Goal: Contribute content: Contribute content

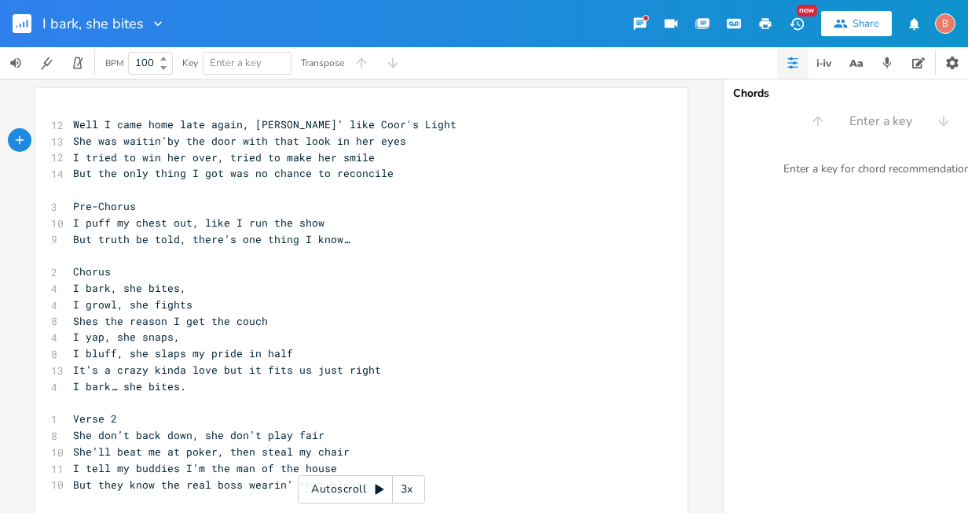
scroll to position [0, 46]
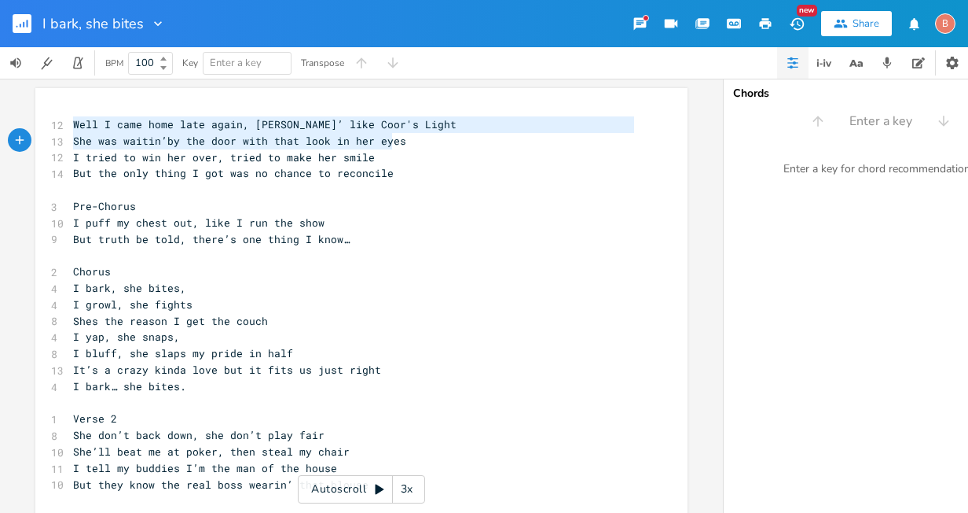
type textarea "Well I came home late again, [PERSON_NAME]’ like Coor's Light She was waitin’by…"
drag, startPoint x: 69, startPoint y: 128, endPoint x: 392, endPoint y: 138, distance: 323.2
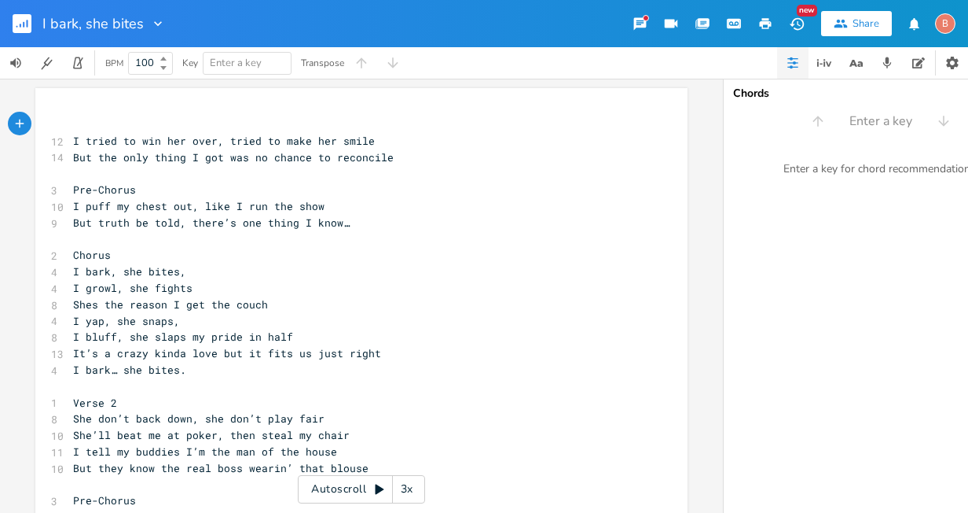
type textarea "​"
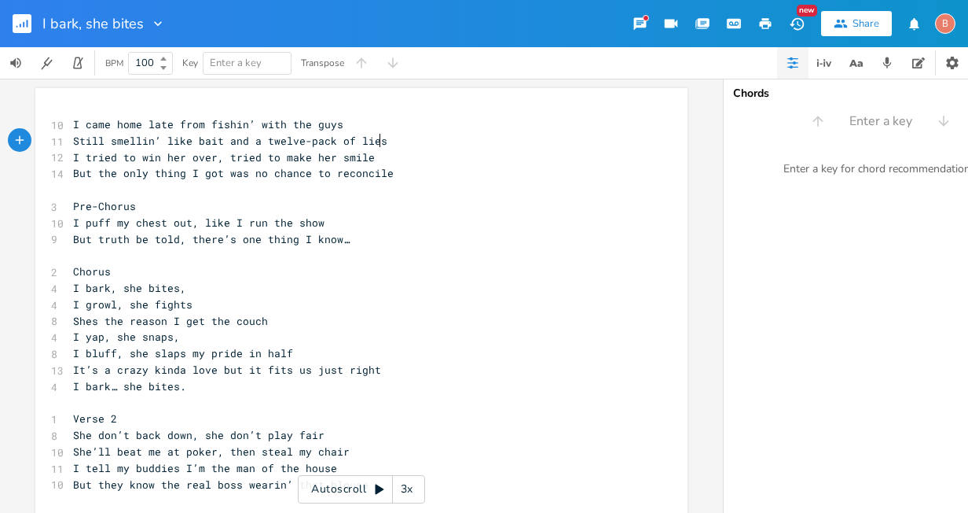
click at [167, 125] on span "I came home late from fishin’ with the guys" at bounding box center [208, 124] width 270 height 14
type textarea "again"
click at [190, 140] on span "Still smellin’ like bait and a twelve-pack of lies" at bounding box center [230, 141] width 314 height 14
type textarea "dead"
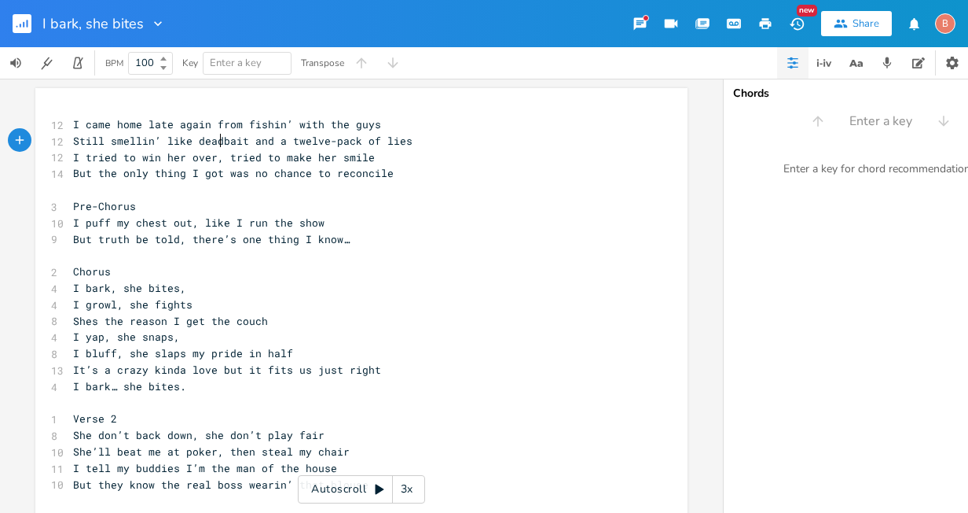
scroll to position [0, 25]
click at [106, 144] on span "Still smellin’ like dead bait and a twelve-pack of lies" at bounding box center [246, 141] width 346 height 14
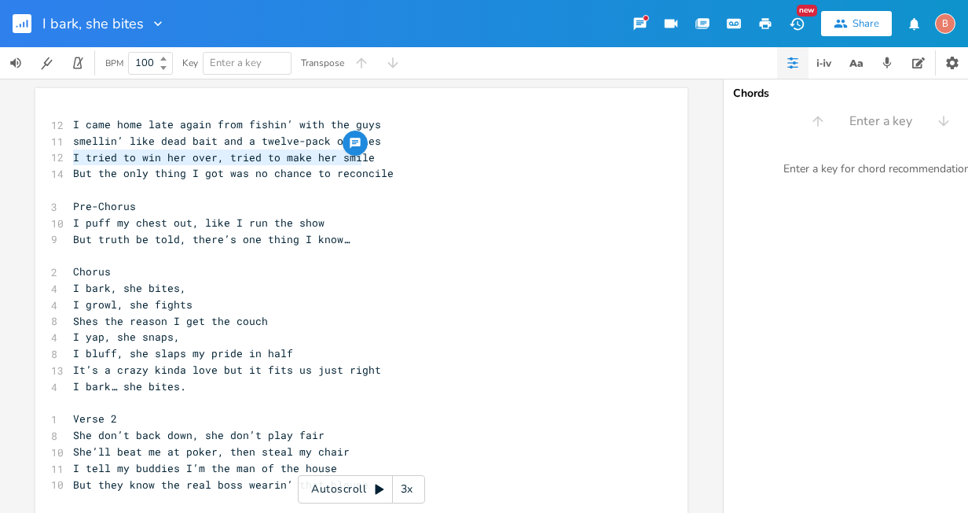
type textarea "I tried to win her over, tried to make her smile"
drag, startPoint x: 68, startPoint y: 158, endPoint x: 365, endPoint y: 164, distance: 296.4
click at [365, 164] on pre "I tried to win her over, tried to make her smile" at bounding box center [354, 157] width 568 height 17
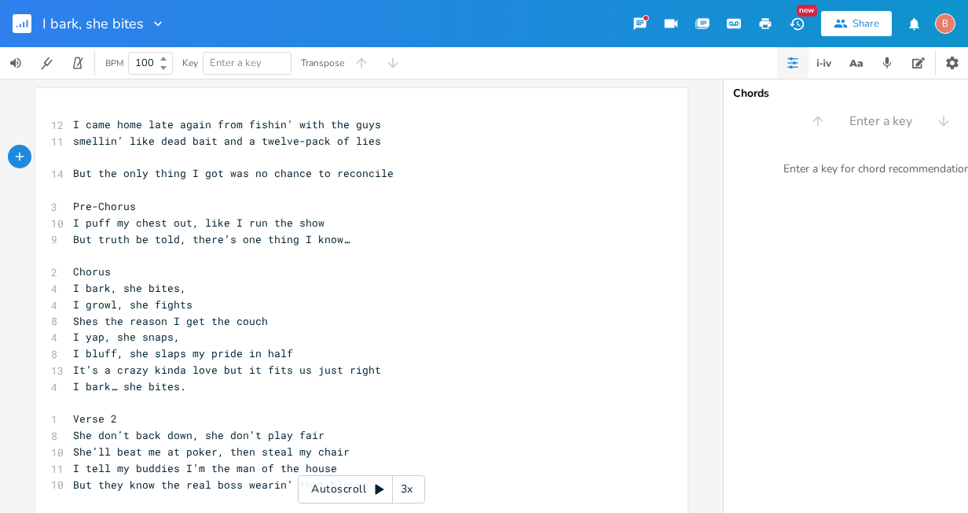
type textarea "​"
click at [168, 156] on span "She was tappin’ her foot, arms crossed tight" at bounding box center [211, 157] width 277 height 14
click at [222, 158] on span "She was tappin’her foot, arms crossed tight" at bounding box center [208, 157] width 270 height 14
click at [325, 158] on span "She was tappin’her foot,arms crossed tight" at bounding box center [205, 157] width 264 height 14
type textarea "no smile on her face"
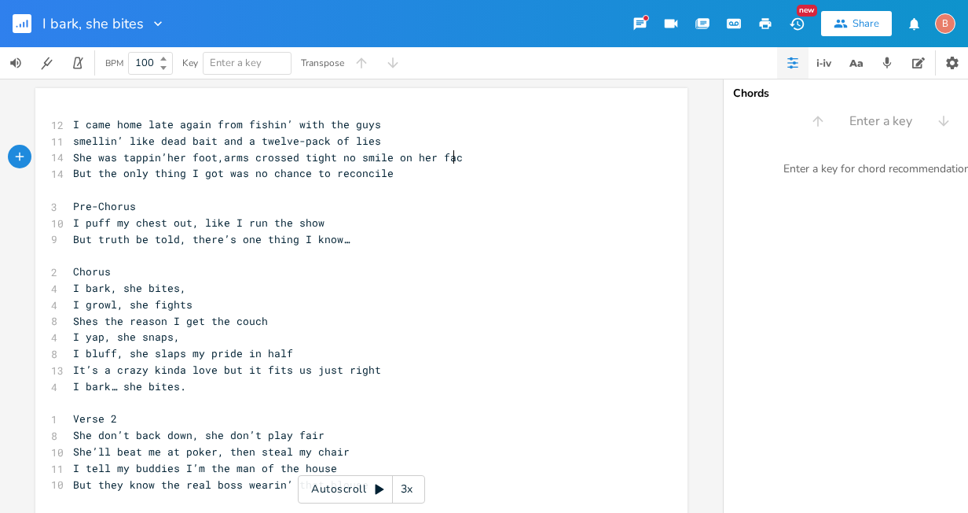
scroll to position [0, 95]
click at [381, 177] on pre "But the only thing I got was no chance to reconcile" at bounding box center [354, 173] width 568 height 17
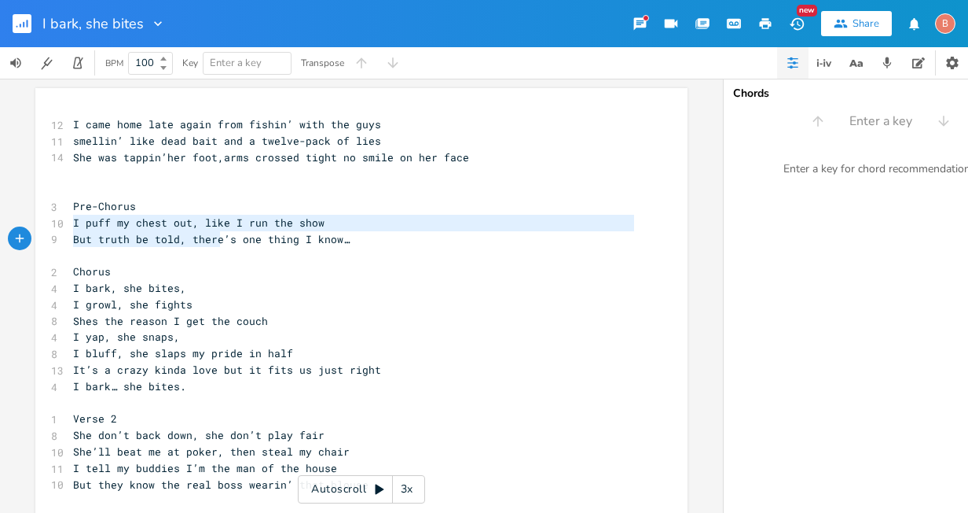
type textarea "I puff my chest out, like I run the show But truth be told, there’s one thing I…"
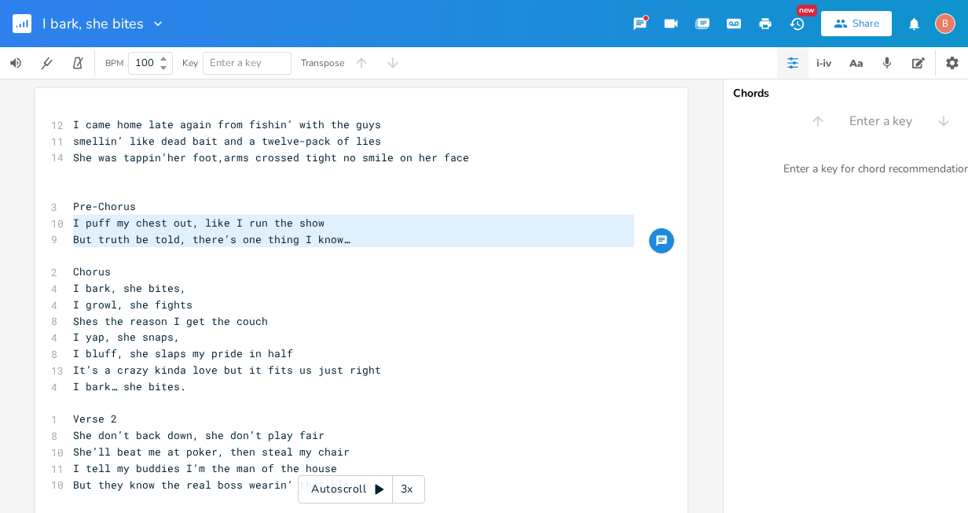
drag, startPoint x: 69, startPoint y: 226, endPoint x: 328, endPoint y: 251, distance: 259.8
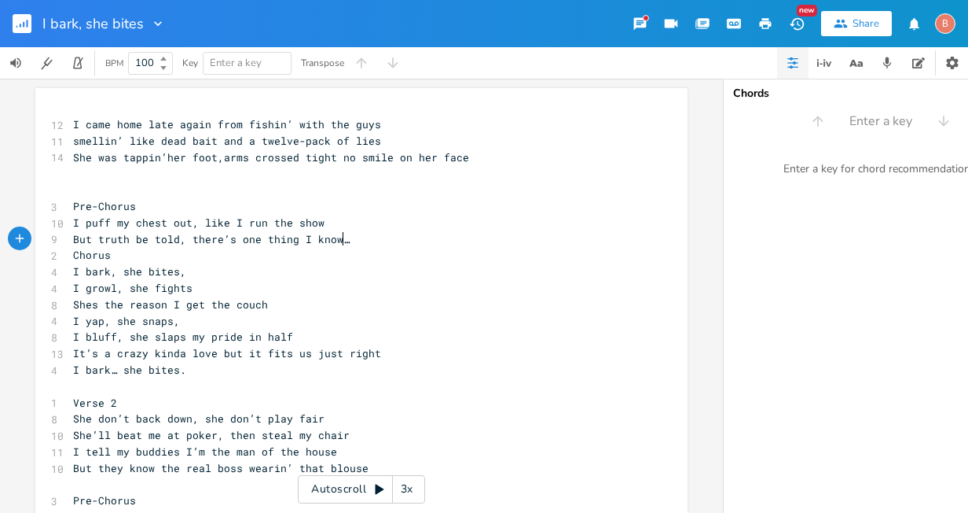
click at [339, 247] on pre "Chorus" at bounding box center [354, 255] width 568 height 17
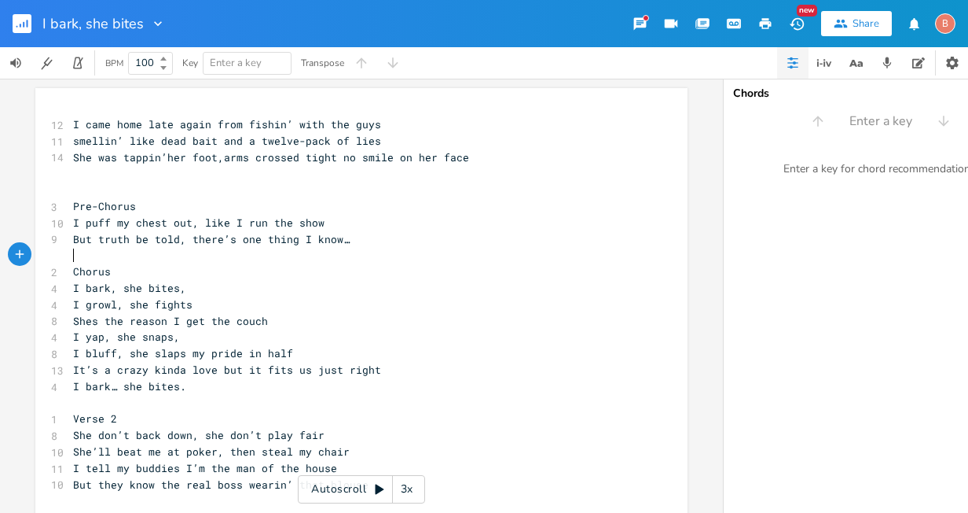
click at [71, 171] on pre "​" at bounding box center [354, 173] width 568 height 17
type textarea "there"
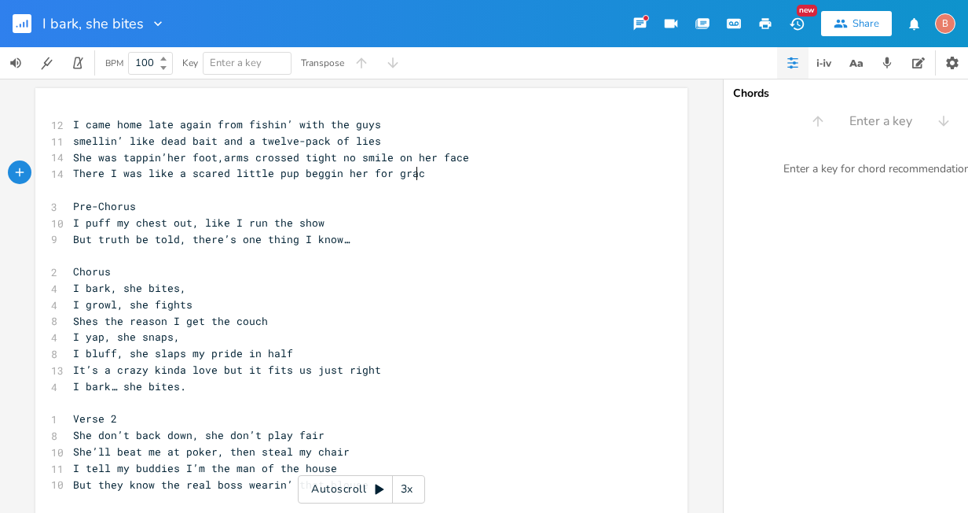
type textarea "There I was like a scared little pup beggin her for grace"
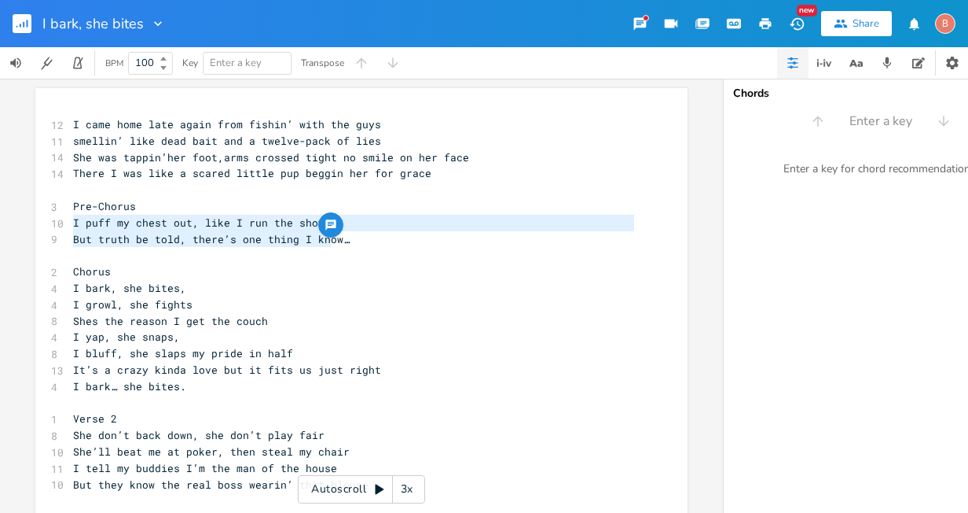
type textarea "I puff my chest out, like I run the show But truth be told, there’s one thing I…"
drag, startPoint x: 67, startPoint y: 224, endPoint x: 340, endPoint y: 242, distance: 273.4
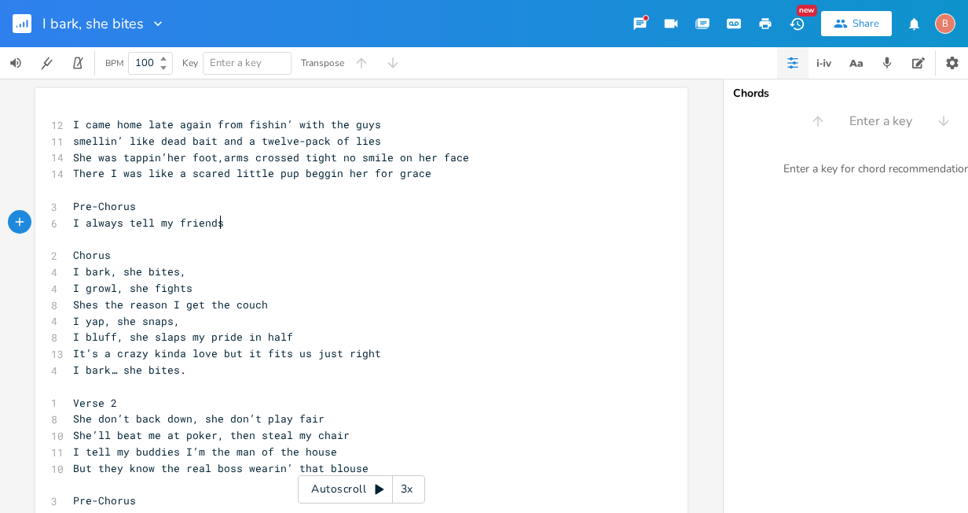
scroll to position [0, 108]
type textarea "I always tell my friends I'm the leader of my pack"
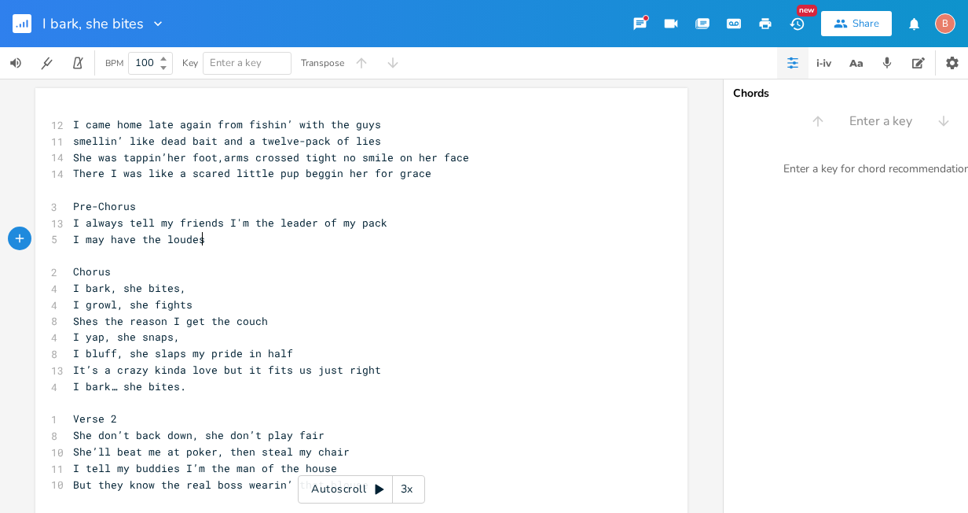
scroll to position [0, 105]
type textarea "I may have the loudest"
type textarea "growl but shes the better half"
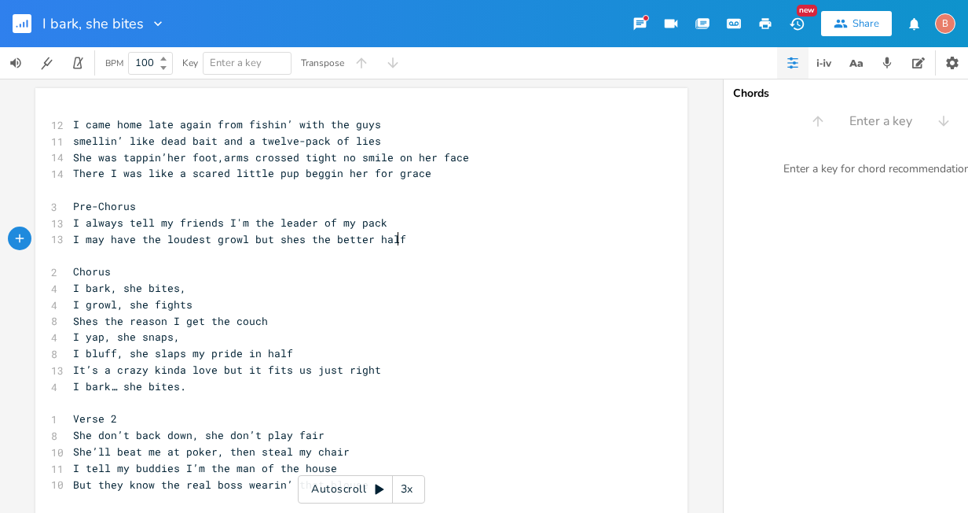
click at [110, 305] on span "I growl, she fights" at bounding box center [132, 304] width 119 height 14
type textarea "snarl"
click at [120, 311] on pre "I snarl, she fights" at bounding box center [354, 304] width 568 height 17
type textarea ","
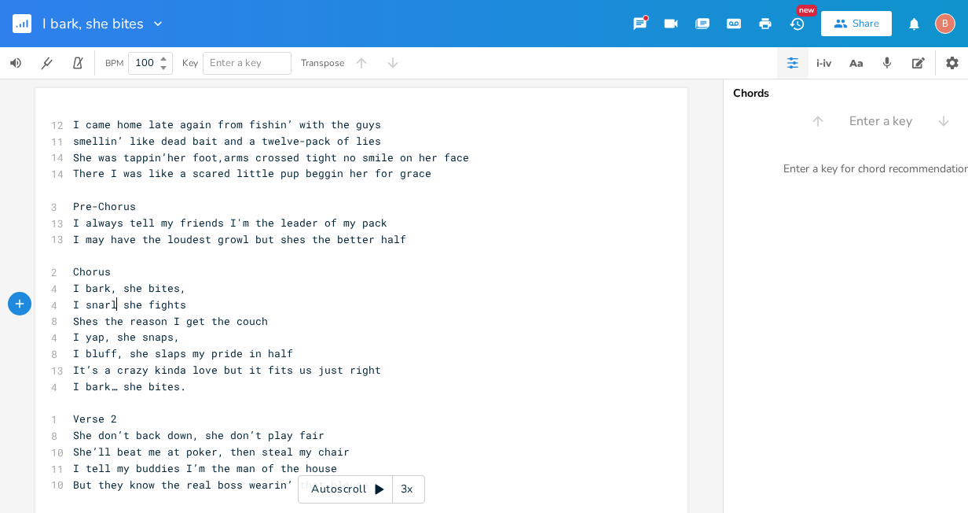
scroll to position [0, 2]
click at [118, 291] on span "I bark, she bites," at bounding box center [129, 288] width 113 height 14
click at [124, 306] on span "I snarl, she fights" at bounding box center [132, 304] width 119 height 14
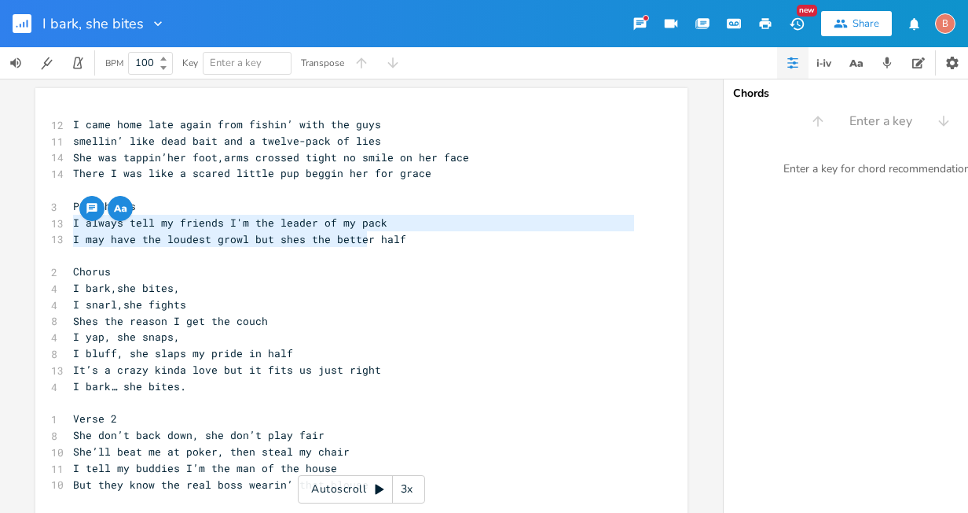
type textarea "I always tell my friends I'm the leader of my pack I may have the loudest growl…"
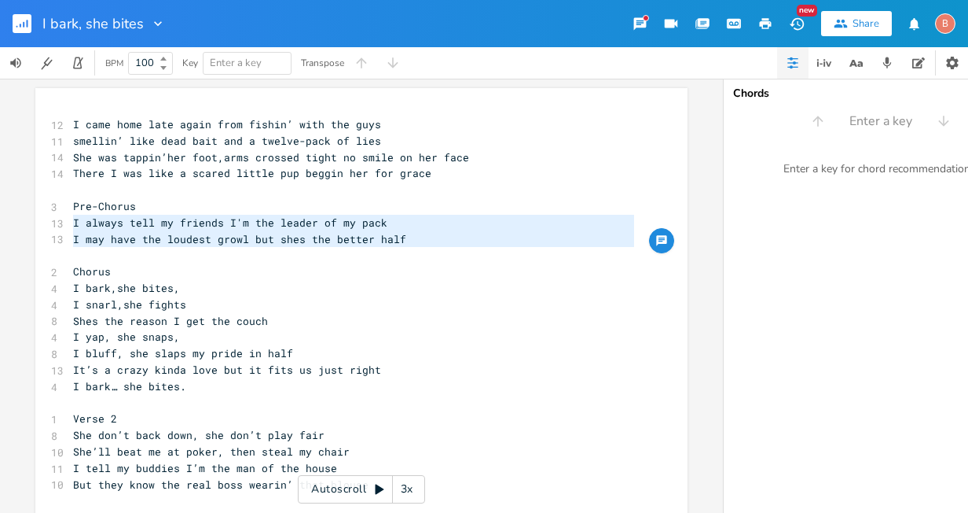
drag, startPoint x: 68, startPoint y: 224, endPoint x: 398, endPoint y: 248, distance: 330.2
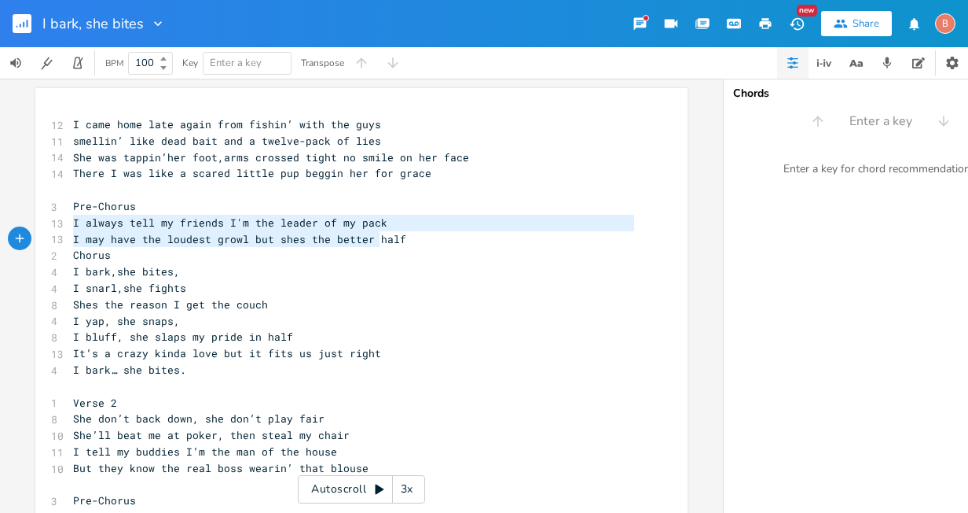
type textarea "I always tell my friends I'm the leader of my pack I may have the loudest growl…"
drag, startPoint x: 65, startPoint y: 225, endPoint x: 415, endPoint y: 244, distance: 350.3
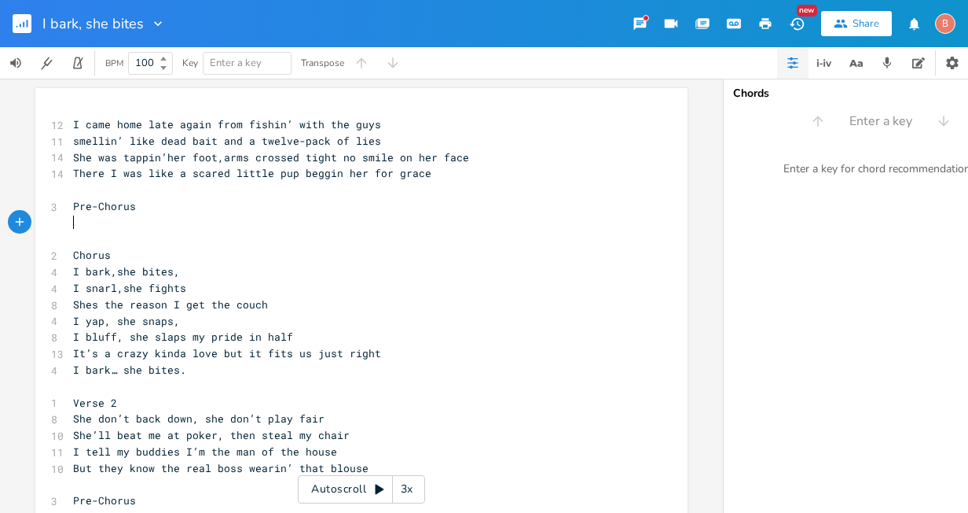
click at [72, 226] on pre "​" at bounding box center [354, 223] width 568 height 17
type textarea "​"
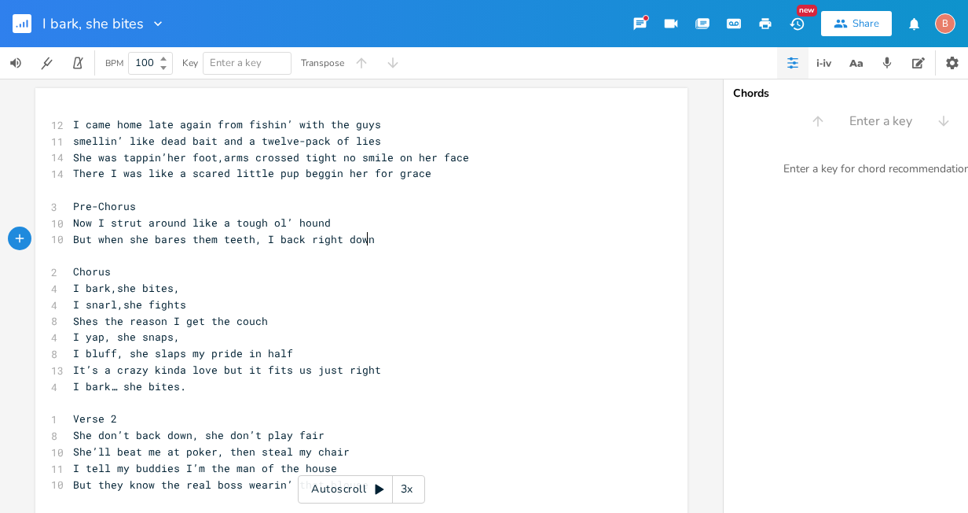
click at [178, 221] on span "Now I strut around like a tough ol’ hound" at bounding box center [202, 222] width 258 height 14
click at [93, 221] on span "Now I strut around like a tough ol’ hound" at bounding box center [202, 222] width 258 height 14
click at [201, 223] on span "I strut around like a tough ol’ hound" at bounding box center [189, 222] width 233 height 14
click at [199, 222] on span "I strut around like a tough ol’ hound" at bounding box center [189, 222] width 233 height 14
type textarea "a"
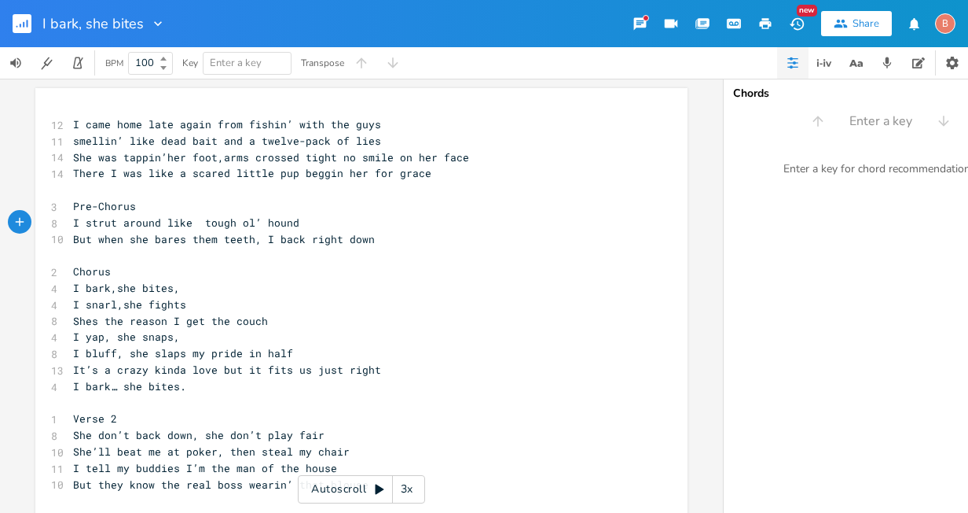
scroll to position [0, 4]
click at [494, 260] on pre "​" at bounding box center [354, 255] width 568 height 17
click at [336, 243] on span "But when she bares them teeth, I back right down" at bounding box center [224, 239] width 302 height 14
drag, startPoint x: 211, startPoint y: 241, endPoint x: 230, endPoint y: 237, distance: 19.1
click at [215, 241] on span "But when she bares them teeth, I back down" at bounding box center [205, 239] width 264 height 14
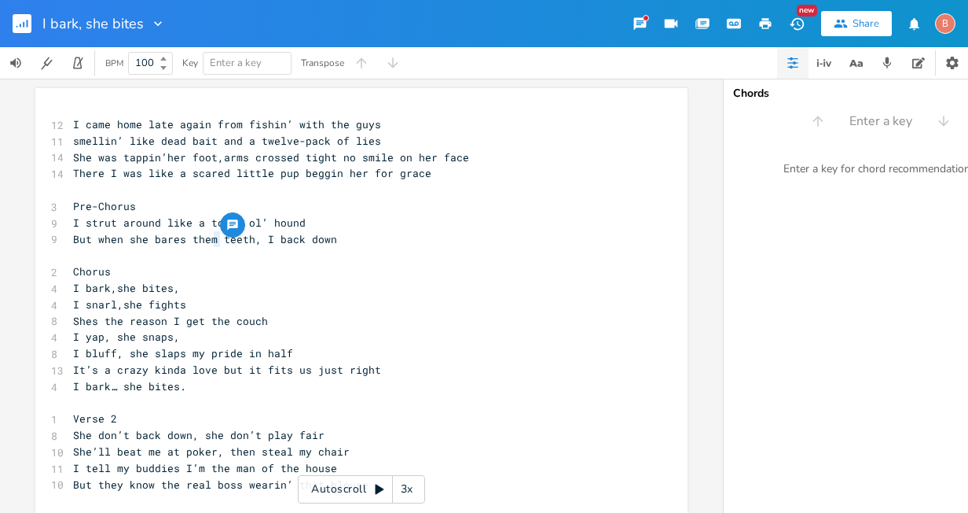
click at [220, 235] on div at bounding box center [232, 224] width 25 height 25
click at [215, 233] on span "But when she bares them teeth, I back down" at bounding box center [205, 239] width 264 height 14
click at [208, 241] on span "But when she bares them teeth, I back down" at bounding box center [205, 239] width 264 height 14
type textarea "her"
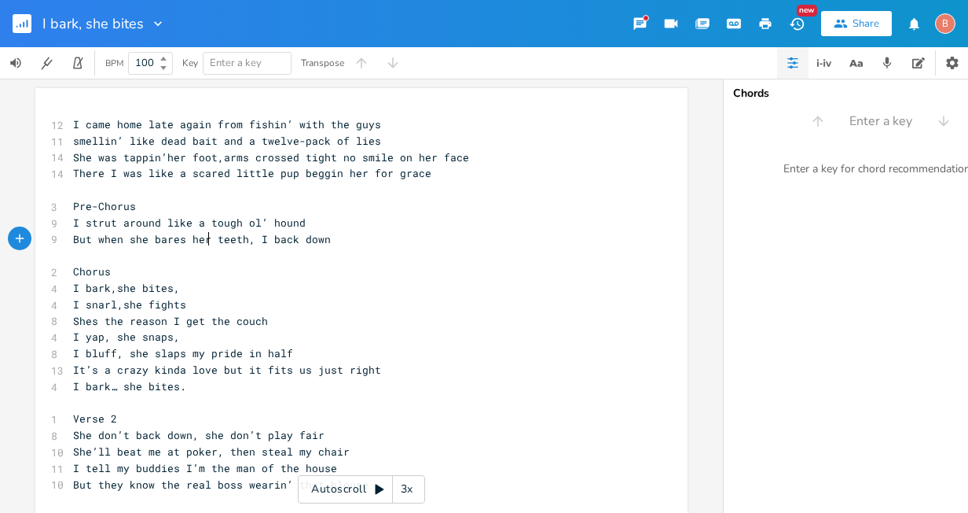
click at [116, 226] on span "I strut around like a tough ol’ hound" at bounding box center [189, 222] width 233 height 14
type textarea "and prance"
click at [224, 222] on span "I strut and prance around like a tough ol’ hound" at bounding box center [224, 222] width 302 height 14
type textarea ","
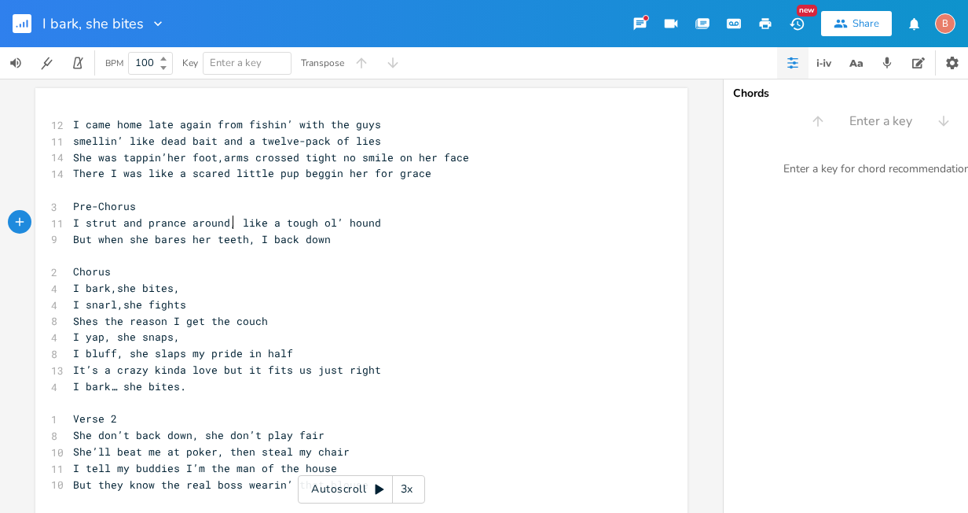
scroll to position [0, 2]
click at [273, 222] on span "I strut and prance around, like a tough ol’ hound" at bounding box center [227, 222] width 308 height 14
type textarea "some"
click at [264, 221] on span "I strut and prance around, like some tough ol’ hound" at bounding box center [236, 222] width 327 height 14
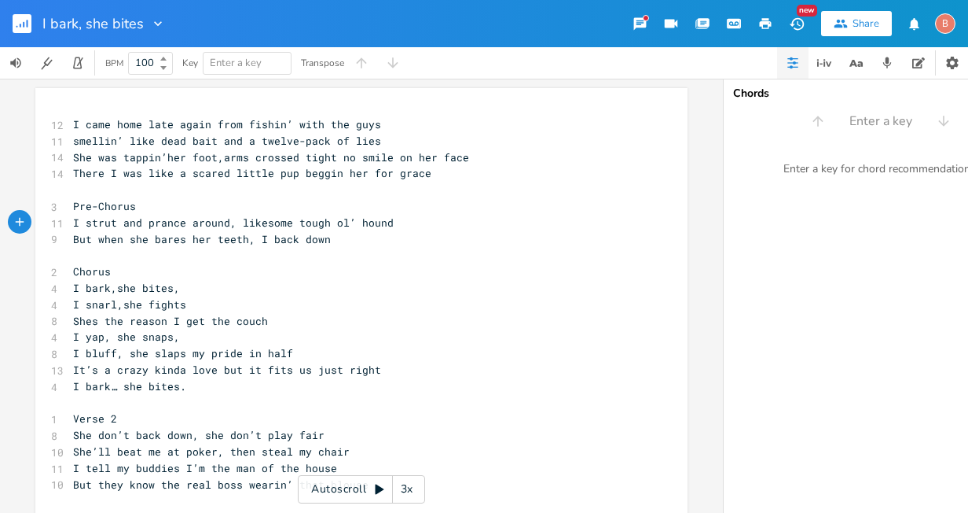
scroll to position [0, 3]
click at [237, 237] on span "But when she bares her teeth, I back down" at bounding box center [202, 239] width 258 height 14
type textarea "and growls"
click at [319, 241] on span "But when she bares her teeth and growls, I back down" at bounding box center [236, 239] width 327 height 14
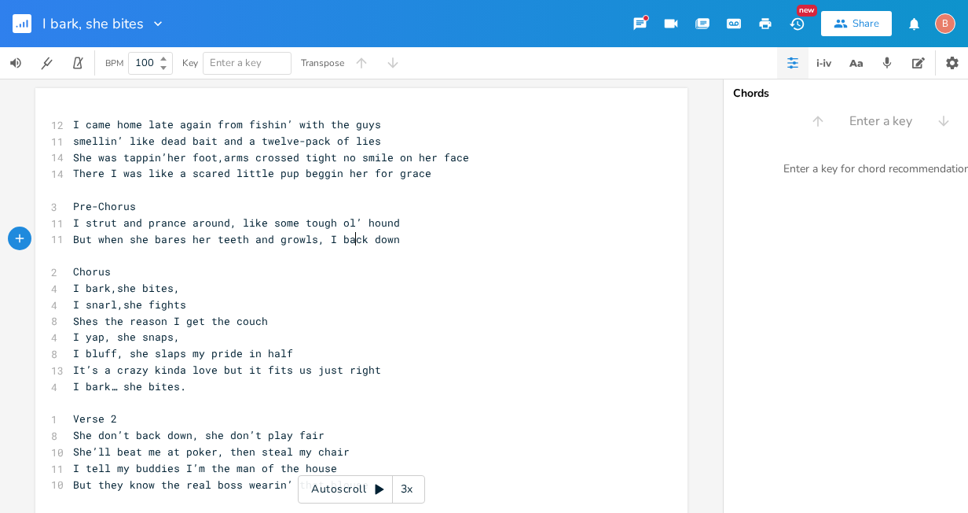
click at [353, 239] on span "But when she bares her teeth and growls, I back down" at bounding box center [236, 239] width 327 height 14
click at [355, 244] on span "But when she bares her teeth and growls, I back down" at bounding box center [236, 239] width 327 height 14
type textarea "damn right I'm backin"
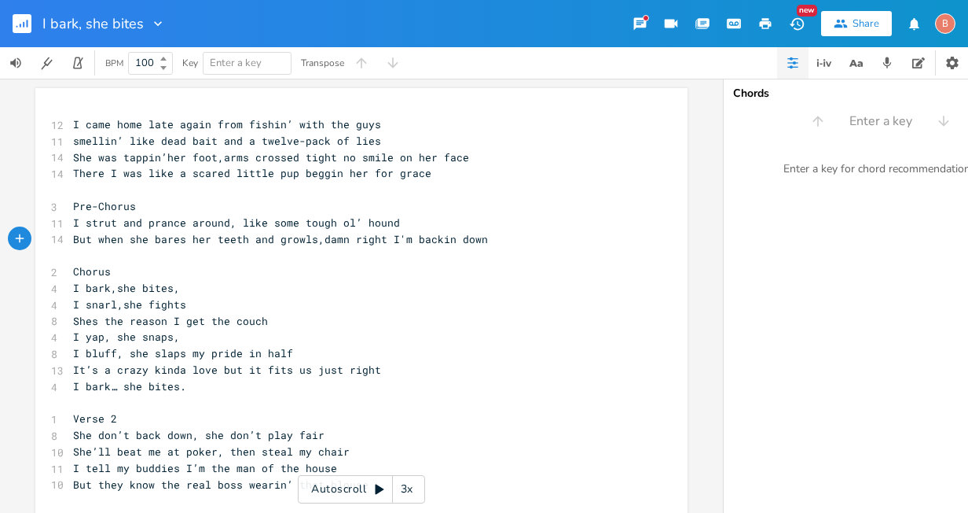
click at [73, 289] on span "I bark,she bites," at bounding box center [126, 288] width 107 height 14
type textarea "Cause"
click at [116, 303] on span "I snarl,she fights" at bounding box center [129, 304] width 113 height 14
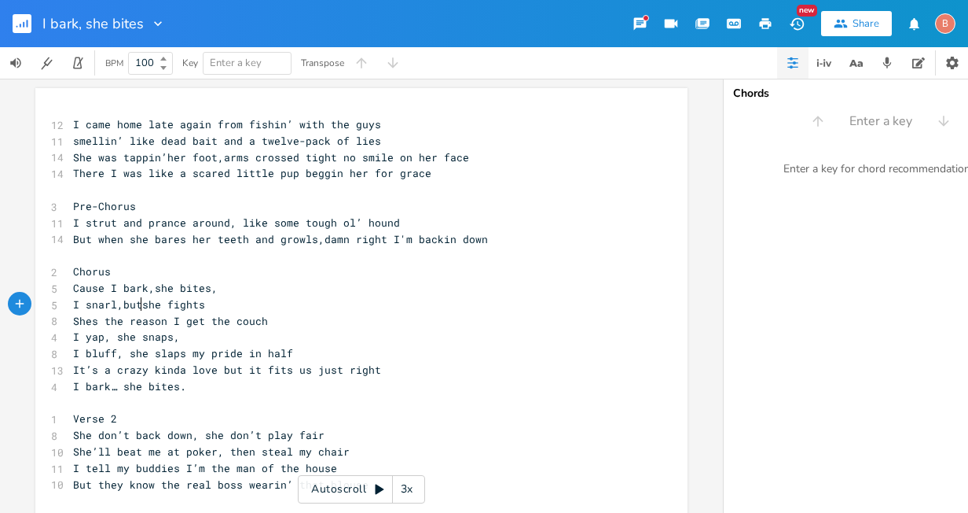
type textarea "but"
click at [258, 322] on span "Shes the reason I get the couch" at bounding box center [170, 321] width 195 height 14
type textarea "when I misbehave at times"
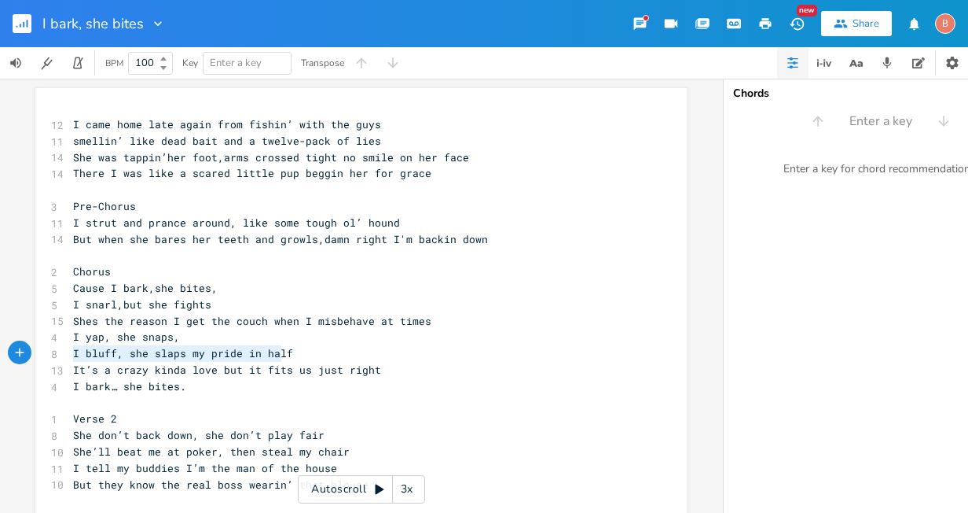
type textarea "I bluff, she slaps my pride in half"
drag, startPoint x: 71, startPoint y: 352, endPoint x: 283, endPoint y: 354, distance: 212.2
click at [283, 354] on pre "I bluff, she slaps my pride in half" at bounding box center [354, 353] width 568 height 17
click at [99, 339] on span "I yap, she snaps," at bounding box center [126, 336] width 107 height 14
type textarea "nip"
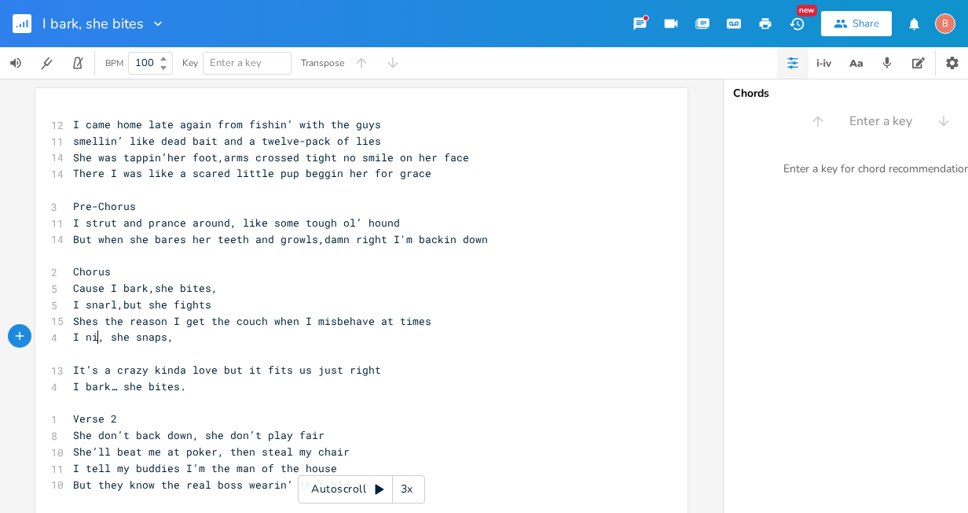
scroll to position [0, 13]
click at [74, 350] on pre "​" at bounding box center [354, 353] width 568 height 17
click at [106, 288] on span "Cause I bark,she bites," at bounding box center [145, 288] width 145 height 14
click at [72, 351] on pre "​" at bounding box center [354, 353] width 568 height 17
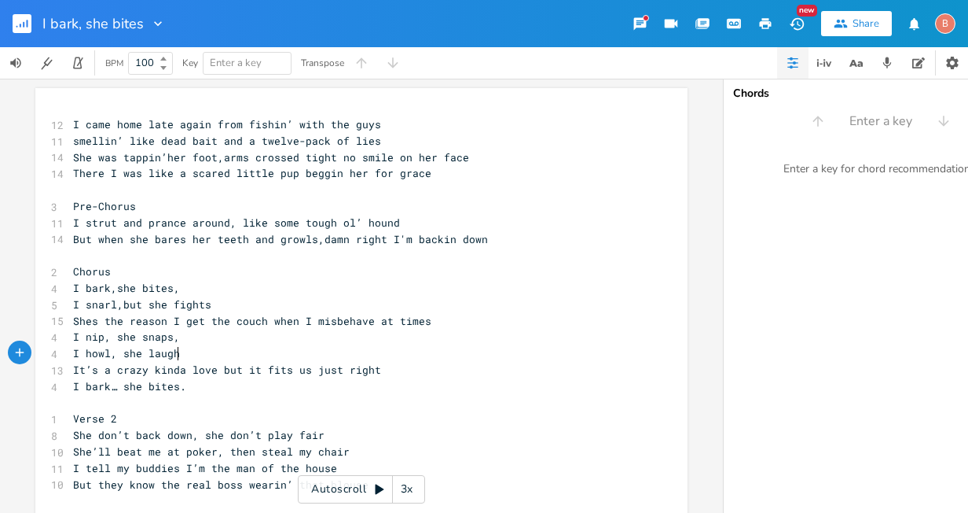
type textarea "I howl, she laughs"
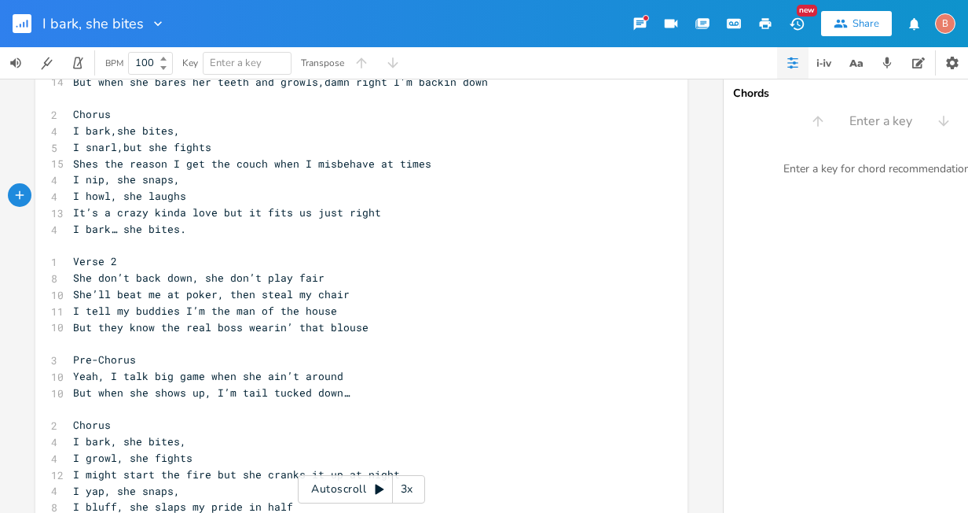
scroll to position [236, 0]
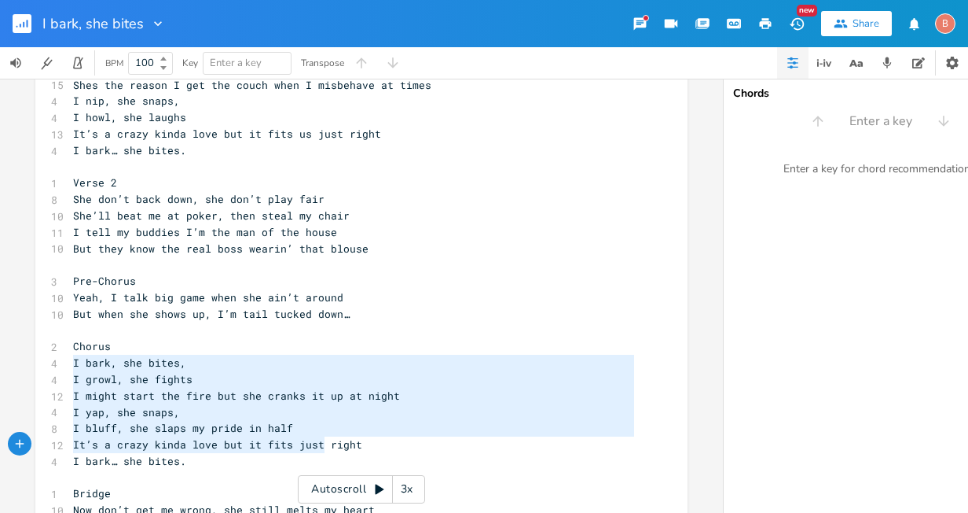
type textarea "I bark, she bites, I growl, she fights I might start the fire but she cranks it…"
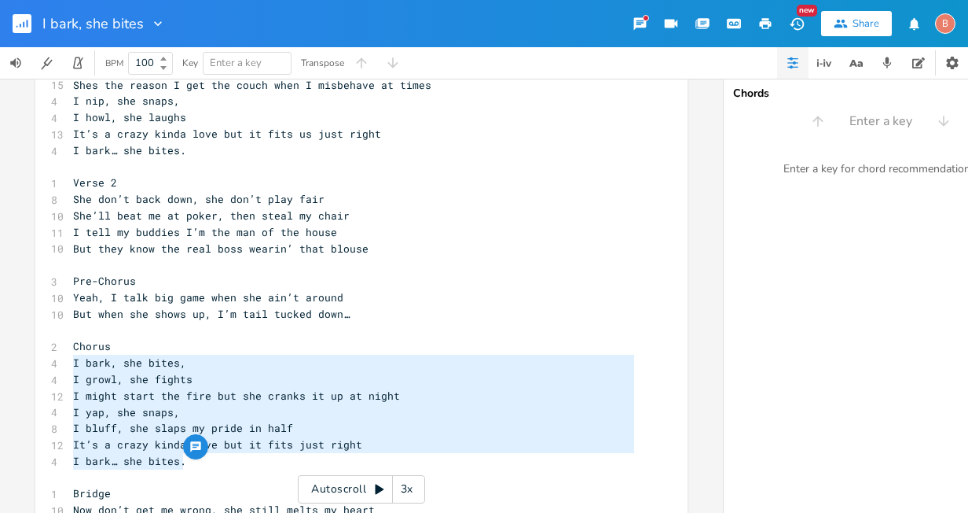
drag, startPoint x: 68, startPoint y: 366, endPoint x: 322, endPoint y: 458, distance: 270.3
click at [322, 458] on div "12 I came home late again from fishin’ with the guys 11 smellin’ like dead bait…" at bounding box center [354, 339] width 568 height 916
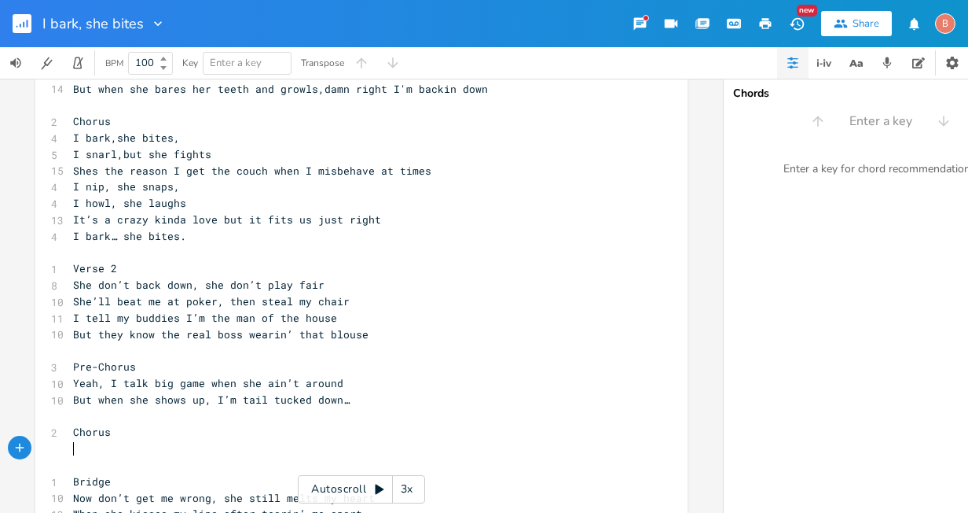
scroll to position [79, 0]
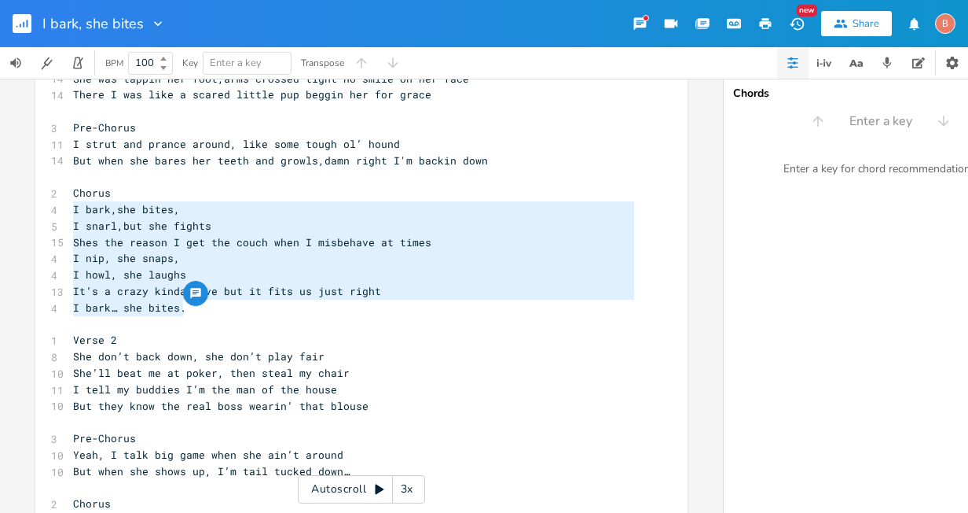
drag, startPoint x: 68, startPoint y: 211, endPoint x: 358, endPoint y: 315, distance: 308.8
click at [358, 315] on div "12 I came home late again from fishin’ with the guys 11 smellin’ like dead bait…" at bounding box center [354, 447] width 568 height 818
type textarea "​I bark,she bites, I snarl,but she fights Shes the reason I get the couch when …"
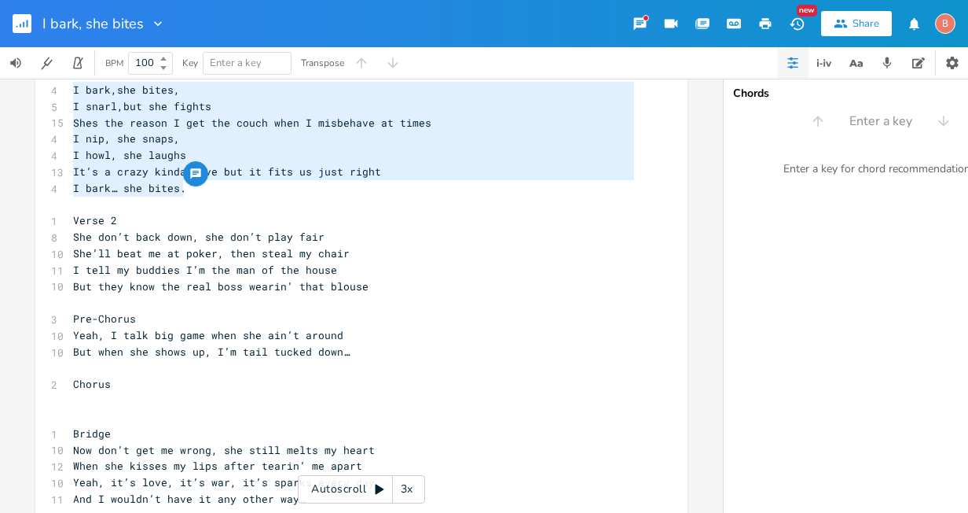
scroll to position [236, 0]
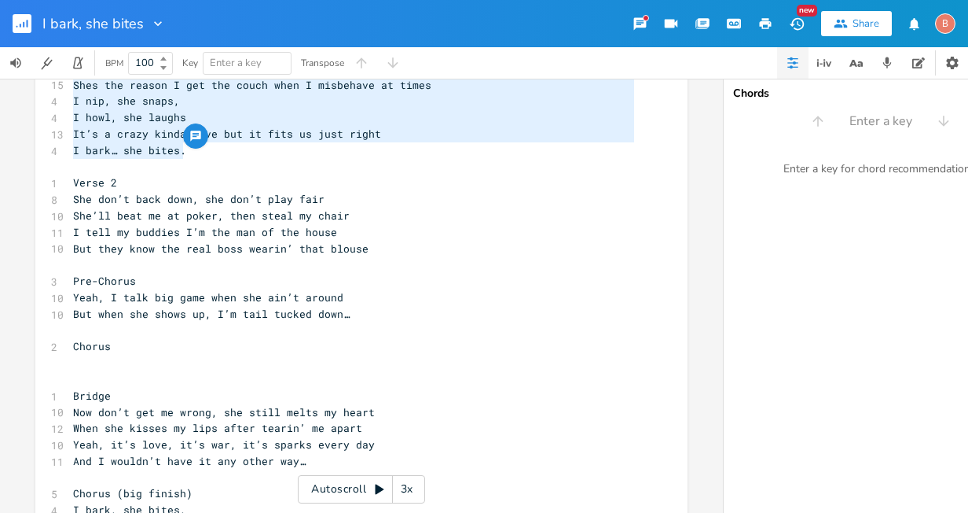
click at [70, 362] on pre "​" at bounding box center [354, 363] width 568 height 17
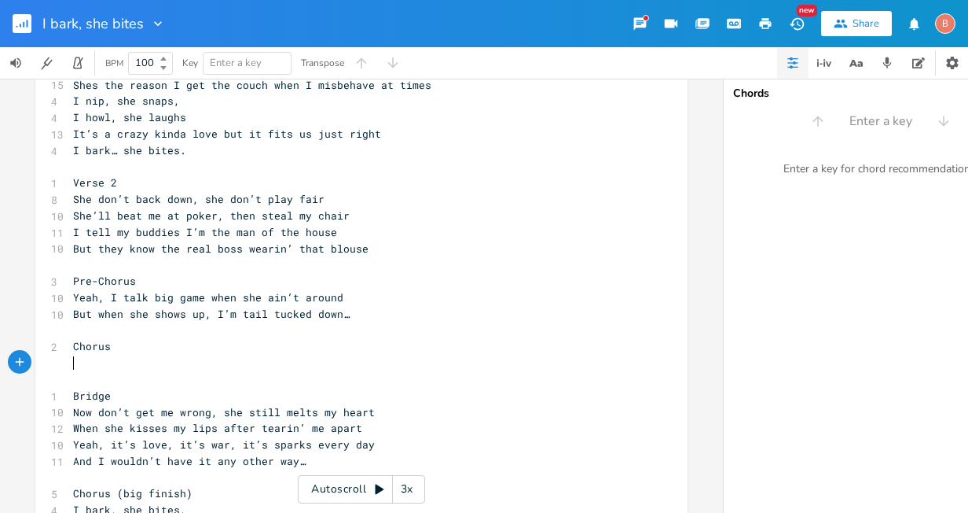
type textarea "​"
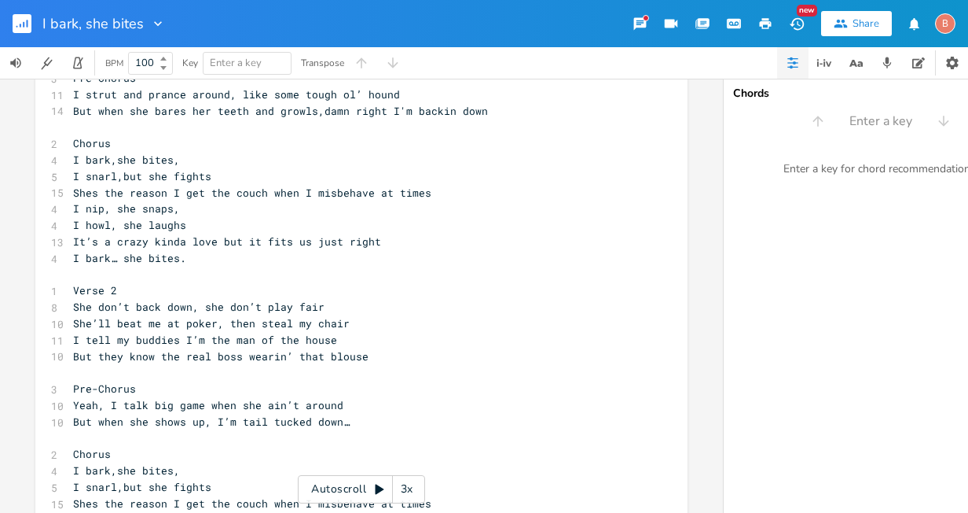
scroll to position [157, 0]
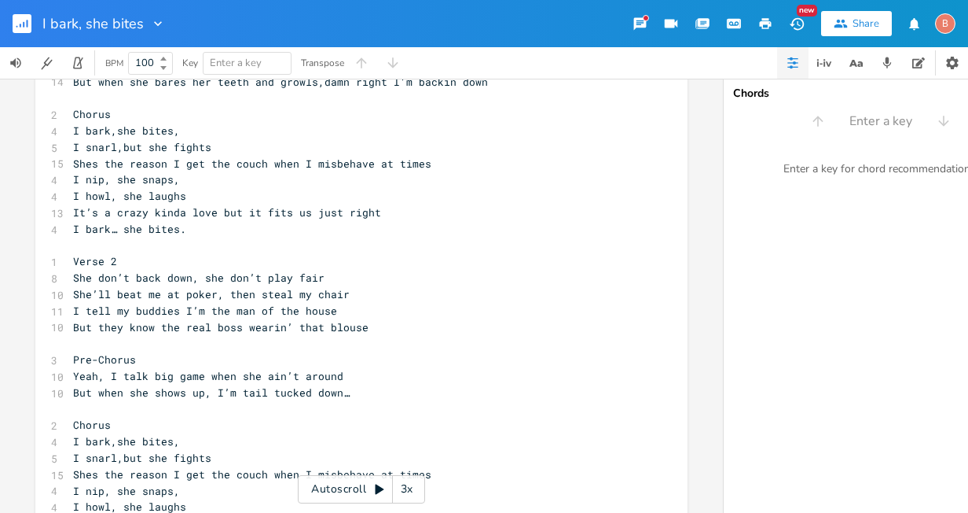
click at [241, 331] on span "But they know the real boss wearin’ that blouse" at bounding box center [221, 327] width 296 height 14
type textarea "She don’t back down, she don’t play fair She’ll beat me at poker, then steal my…"
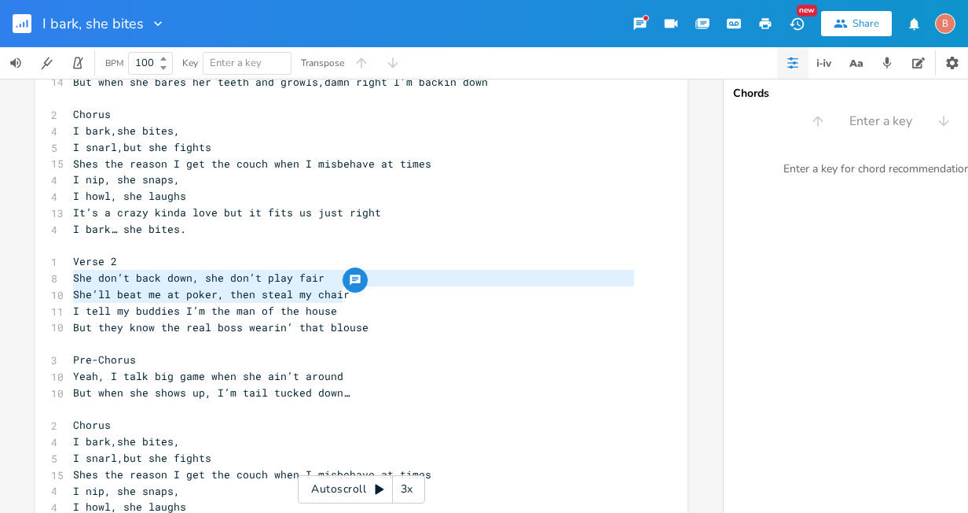
drag, startPoint x: 68, startPoint y: 280, endPoint x: 355, endPoint y: 301, distance: 287.7
click at [355, 301] on div "12 I came home late again from fishin’ with the guys 11 smellin’ like dead bait…" at bounding box center [354, 417] width 568 height 916
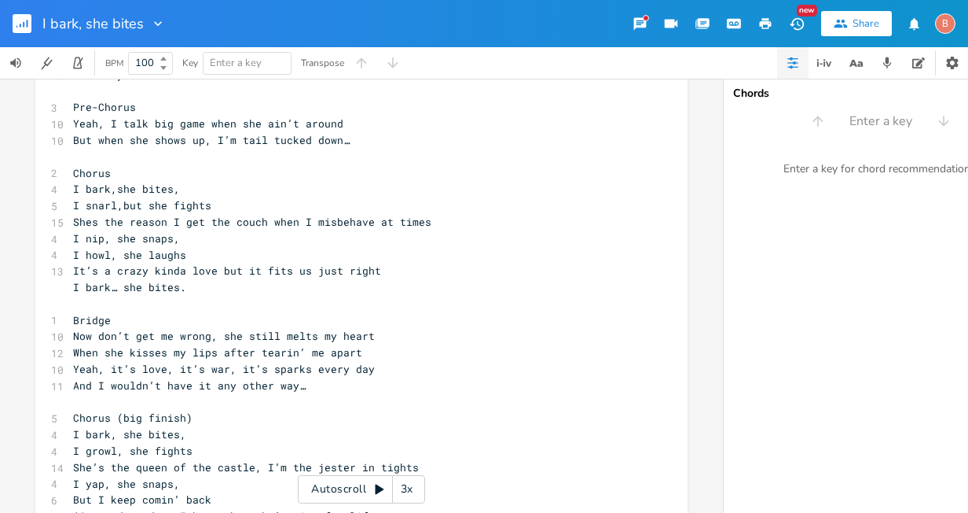
scroll to position [544, 0]
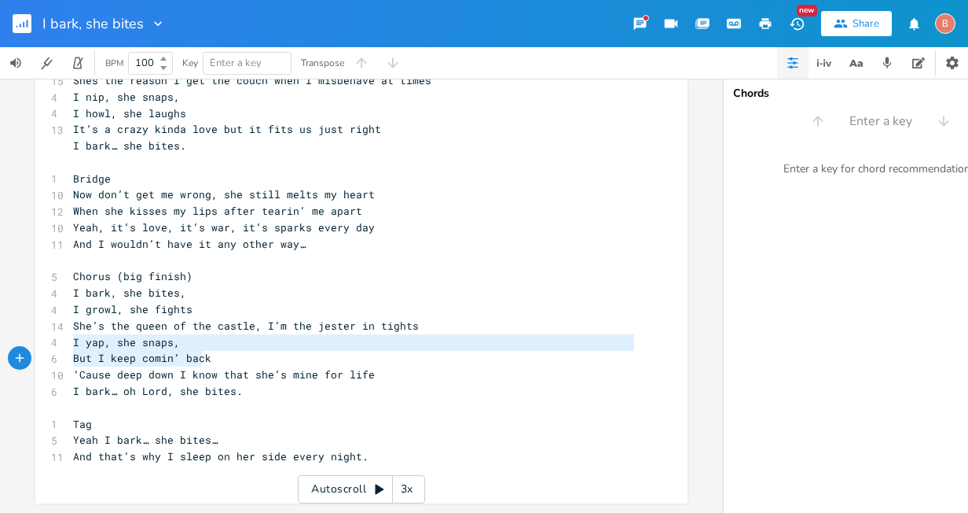
type textarea "I yap, she snaps, But I keep comin’ back"
drag, startPoint x: 68, startPoint y: 331, endPoint x: 204, endPoint y: 350, distance: 137.3
click at [204, 350] on div "12 I came home late again from fishin’ with the guys 11 smellin’ like dead bait…" at bounding box center [354, 31] width 568 height 899
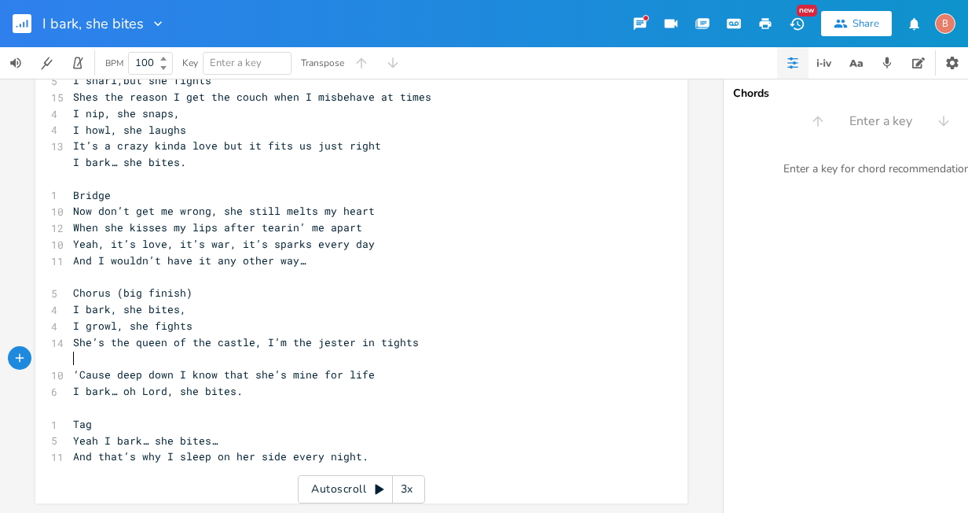
scroll to position [527, 0]
type textarea "​"
paste textarea
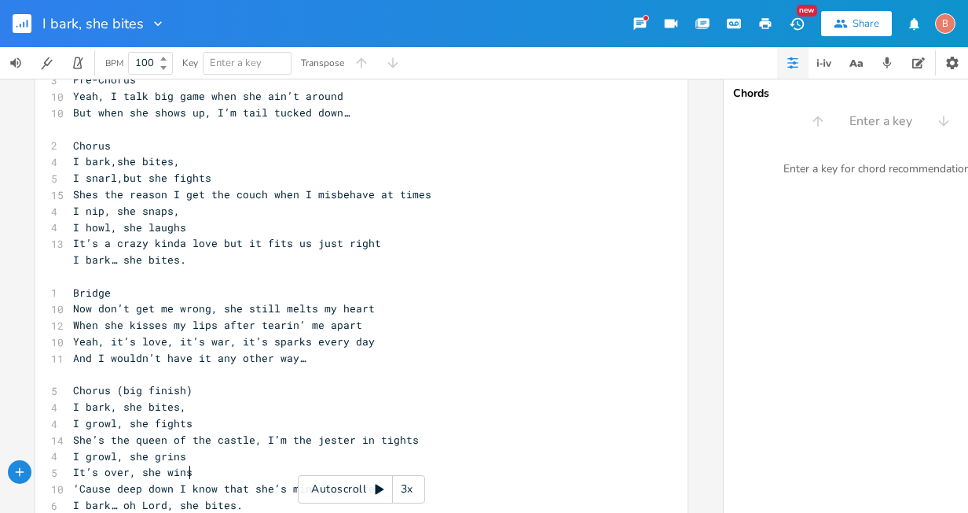
scroll to position [449, 0]
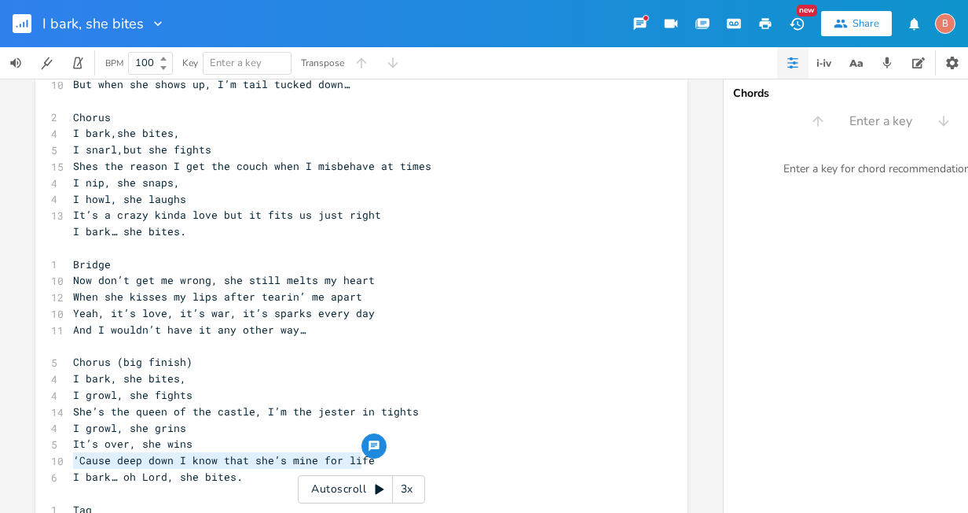
type textarea "‘Cause deep down I know that she’s mine for life"
drag, startPoint x: 68, startPoint y: 460, endPoint x: 366, endPoint y: 466, distance: 297.2
click at [366, 466] on pre "‘Cause deep down I know that she’s mine for life" at bounding box center [354, 460] width 568 height 17
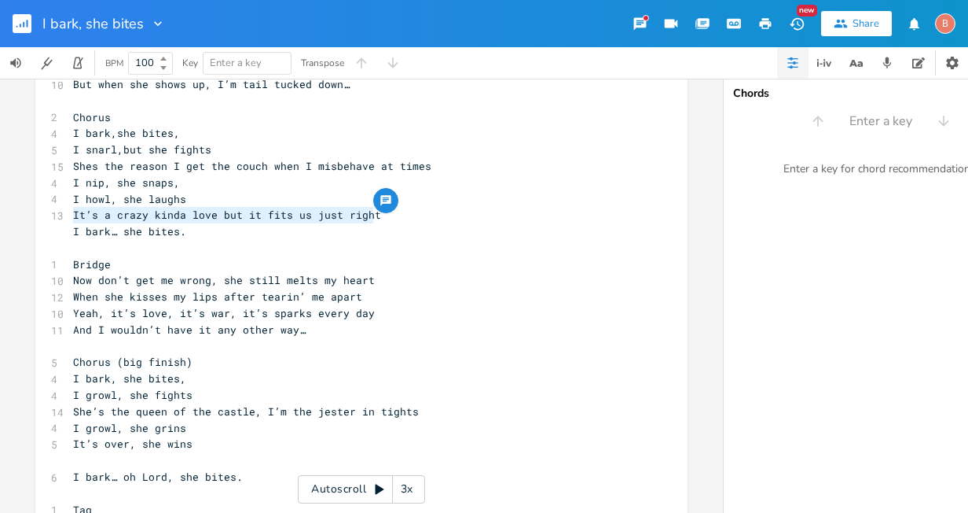
drag, startPoint x: 69, startPoint y: 218, endPoint x: 374, endPoint y: 222, distance: 305.0
click at [374, 222] on pre "It’s a crazy kinda love but it fits us just right" at bounding box center [354, 215] width 568 height 17
type textarea "​It’s a crazy kinda love but it fits us just right"
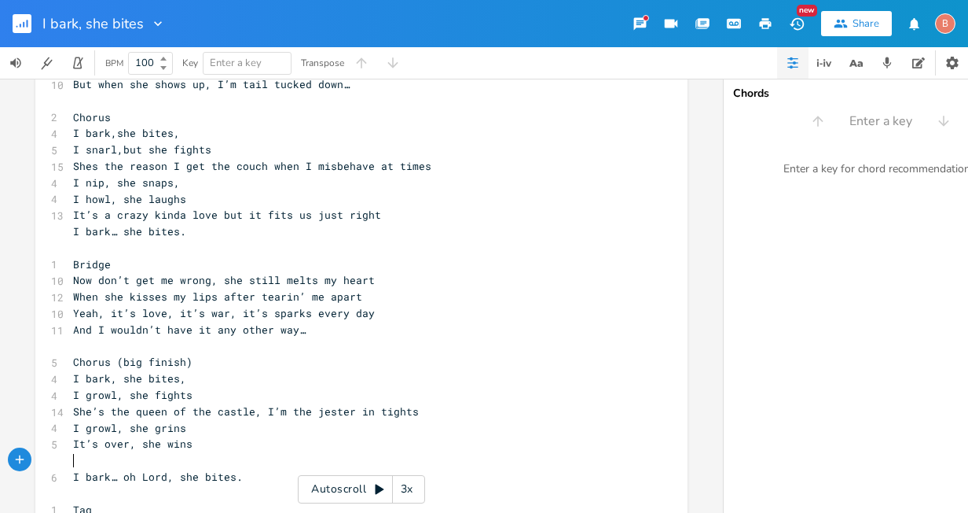
click at [71, 458] on pre "​" at bounding box center [354, 460] width 568 height 17
type textarea "​"
click at [250, 461] on span "It’s a crazy kinda love but it fits us just right" at bounding box center [227, 460] width 308 height 14
type textarea "s"
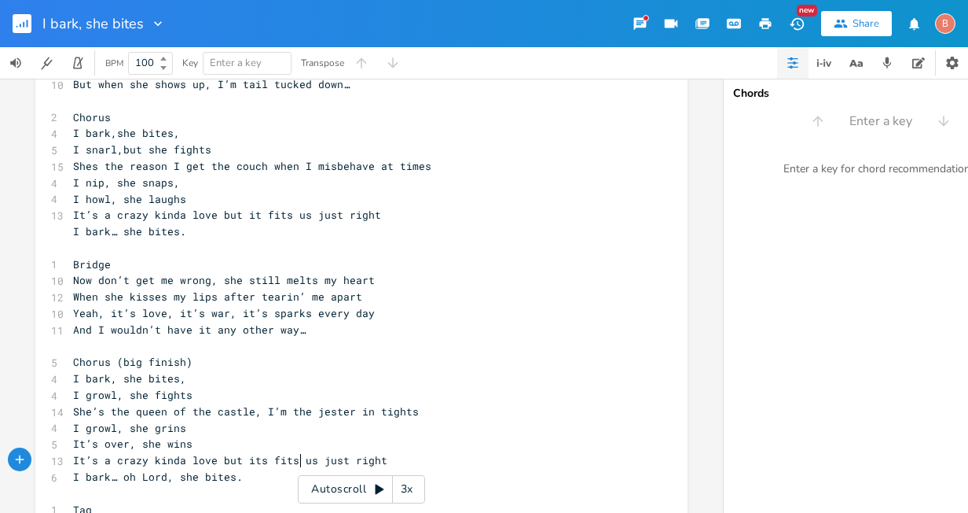
click at [295, 460] on span "It’s a crazy kinda love but its fits us just right" at bounding box center [230, 460] width 314 height 14
click at [285, 462] on span "It’s a crazy kinda love but its fits us just right" at bounding box center [230, 460] width 314 height 14
click at [292, 462] on span "It’s a crazy kinda love but its fits us just right" at bounding box center [230, 460] width 314 height 14
type textarea "tin"
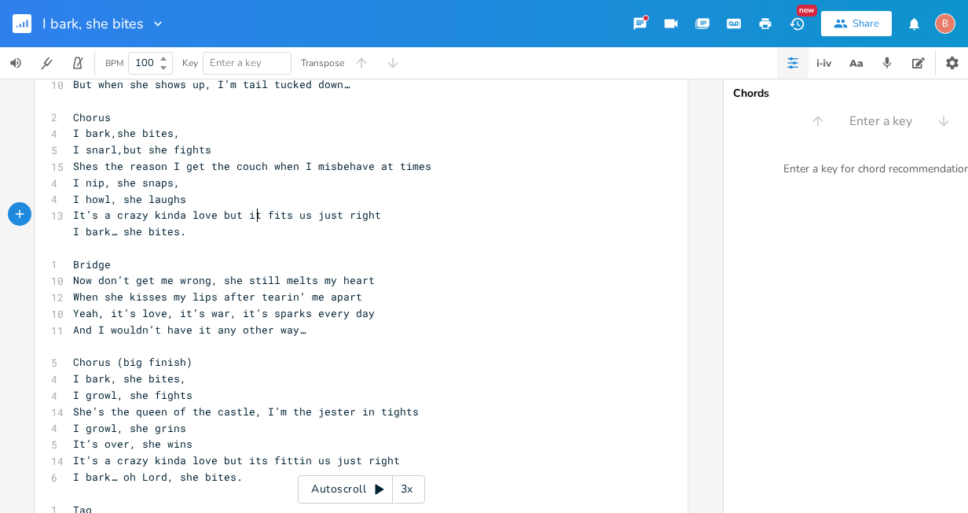
click at [253, 218] on span "It’s a crazy kinda love but it fits us just right" at bounding box center [227, 215] width 308 height 14
type textarea "s"
click at [288, 215] on span "It’s a crazy kinda love but its fits us just right" at bounding box center [230, 215] width 314 height 14
type textarea "tin"
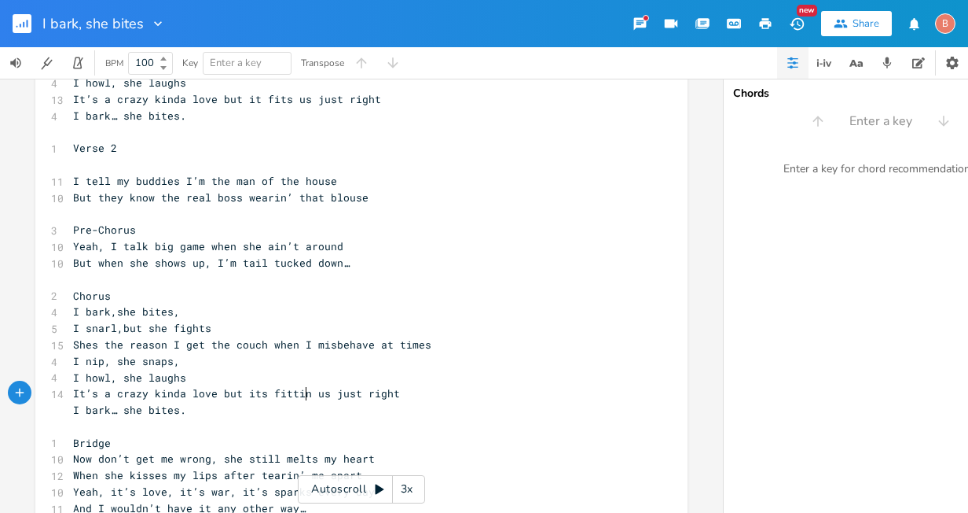
scroll to position [213, 0]
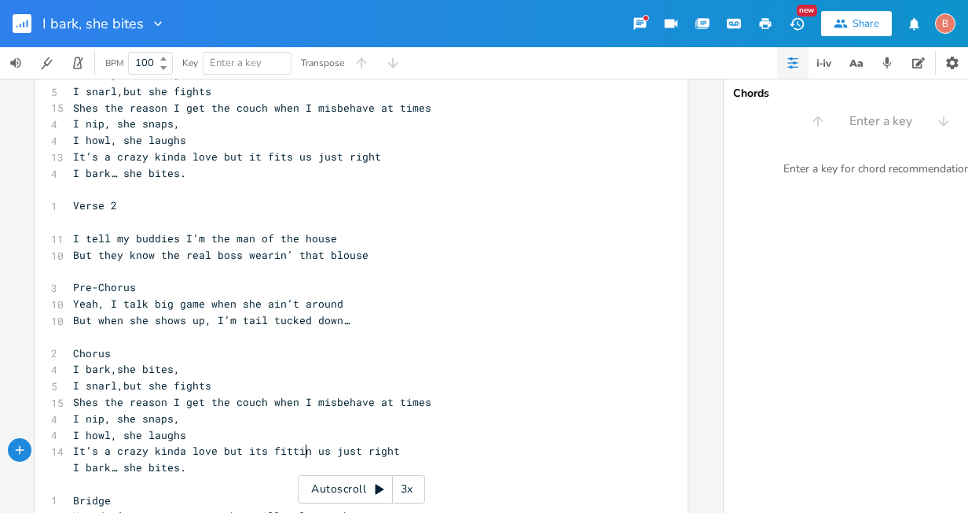
click at [251, 160] on span "It’s a crazy kinda love but it fits us just right" at bounding box center [227, 156] width 308 height 14
type textarea "s"
click at [288, 156] on span "It’s a crazy kinda love but its fits us just right" at bounding box center [230, 156] width 314 height 14
type textarea "tin"
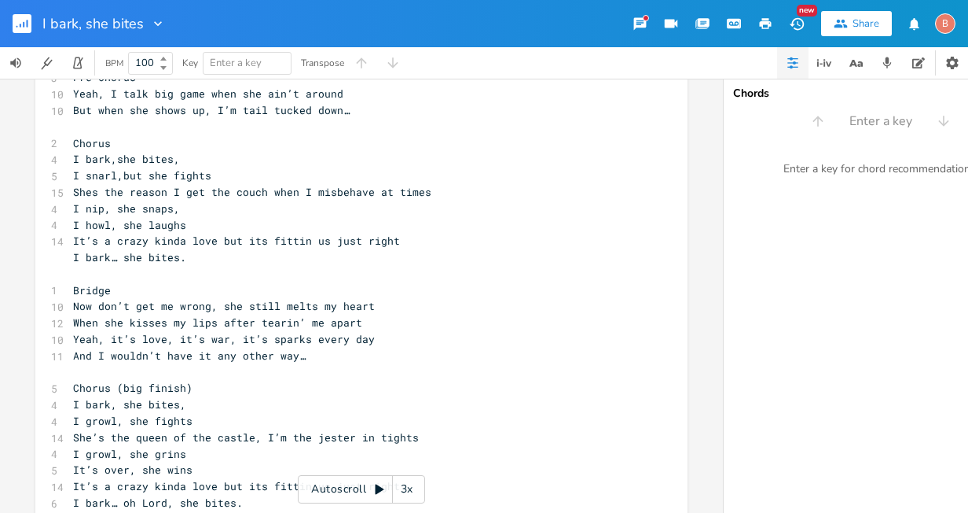
scroll to position [449, 0]
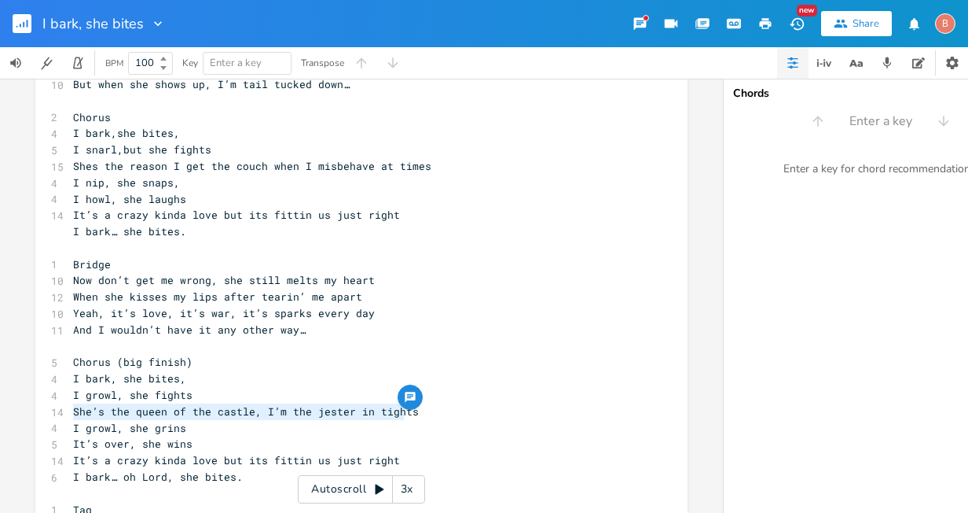
type textarea "She’s the queen of the castle, I’m the jester in tights"
drag, startPoint x: 67, startPoint y: 410, endPoint x: 405, endPoint y: 415, distance: 338.0
click at [405, 415] on pre "She’s the queen of the castle, I’m the jester in tights" at bounding box center [354, 411] width 568 height 17
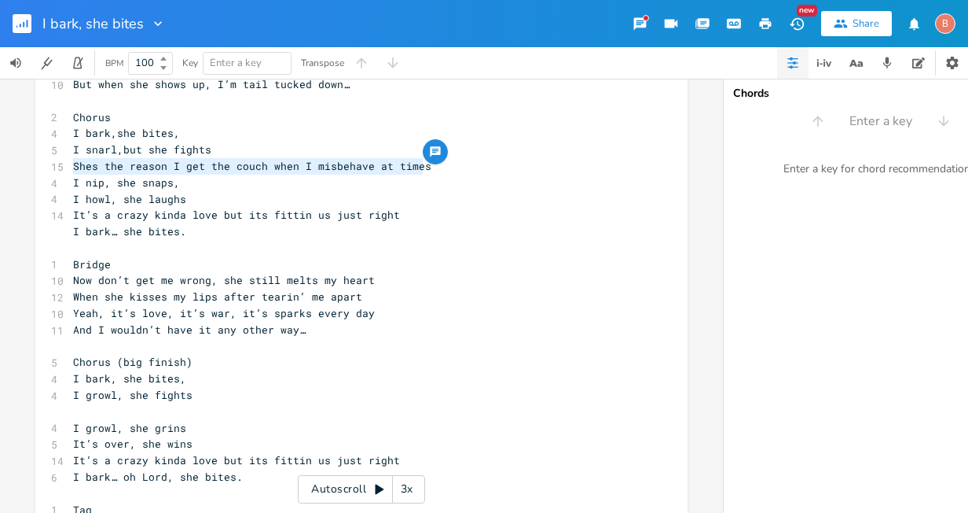
drag, startPoint x: 67, startPoint y: 163, endPoint x: 415, endPoint y: 166, distance: 348.2
click at [416, 166] on pre "Shes the reason I get the couch when I misbehave at times" at bounding box center [354, 166] width 568 height 17
type textarea "​Shes the reason I get the couch when I misbehave at times"
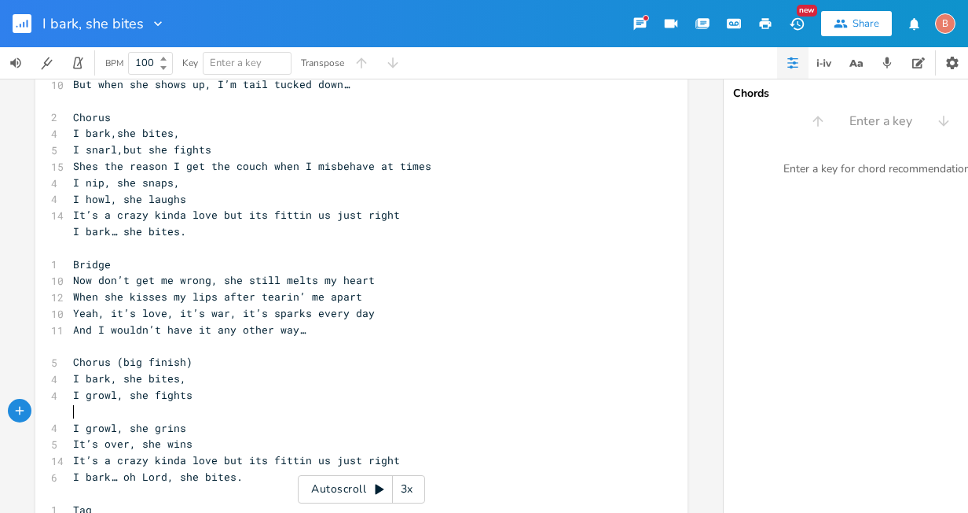
click at [71, 407] on pre "​" at bounding box center [354, 411] width 568 height 17
type textarea "​"
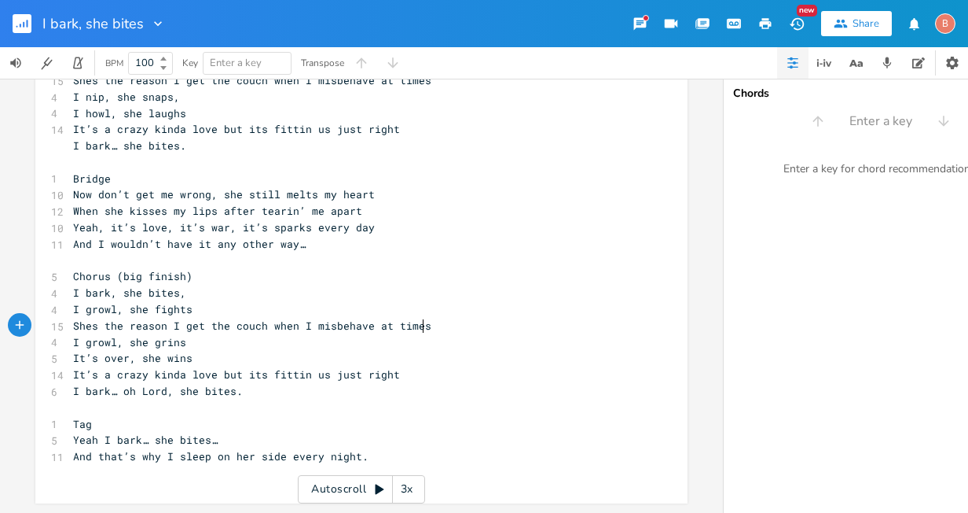
scroll to position [544, 0]
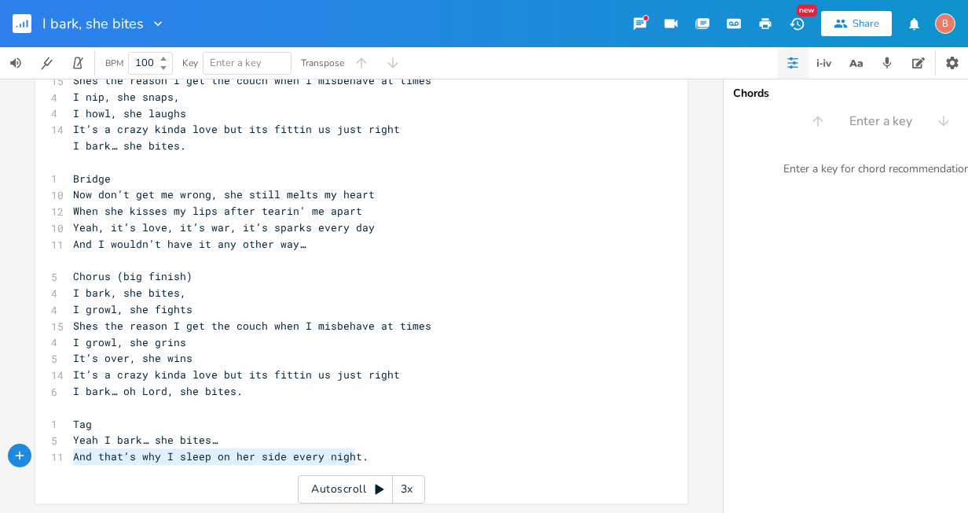
type textarea "And that’s why I sleep on her side every night."
drag, startPoint x: 71, startPoint y: 450, endPoint x: 359, endPoint y: 448, distance: 288.5
click at [359, 448] on pre "And that’s why I sleep on her side every night." at bounding box center [354, 456] width 568 height 17
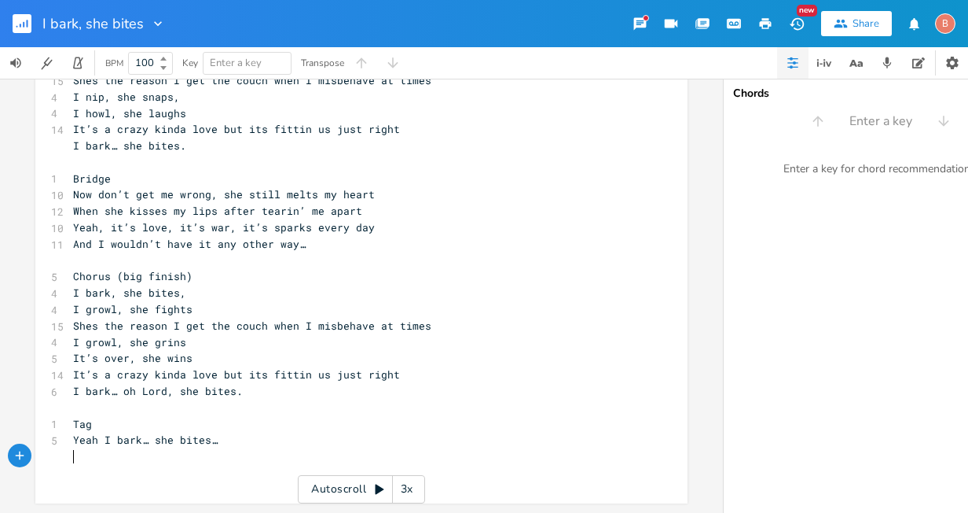
click at [230, 384] on span "I bark… oh Lord, she bites." at bounding box center [158, 391] width 170 height 14
click at [236, 383] on pre "I bark… oh Lord, she bites." at bounding box center [354, 391] width 568 height 17
click at [177, 286] on span "I bark, she bites," at bounding box center [129, 292] width 113 height 14
click at [186, 270] on pre "Chorus (big finish)" at bounding box center [354, 276] width 568 height 17
click at [294, 237] on span "And I wouldn’t have it any other way…" at bounding box center [189, 244] width 233 height 14
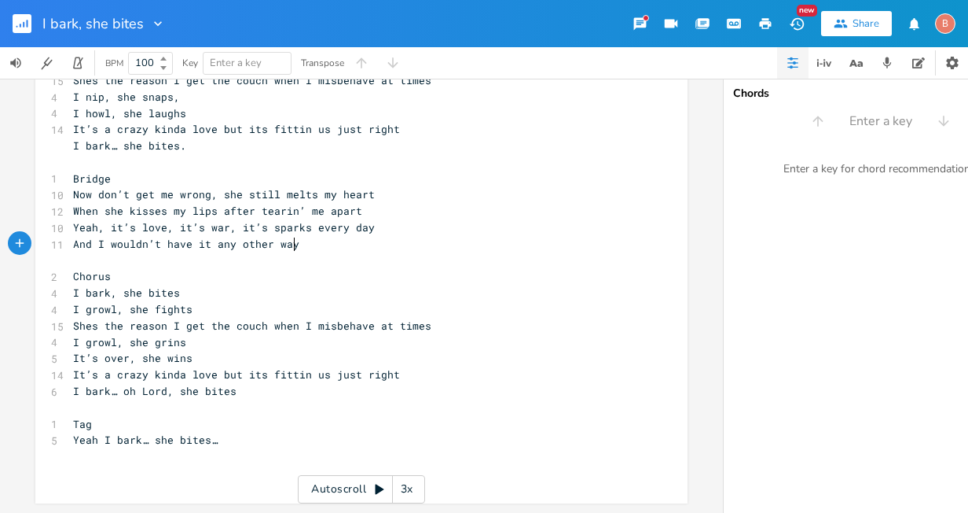
click at [178, 140] on pre "I bark… she bites." at bounding box center [354, 146] width 568 height 17
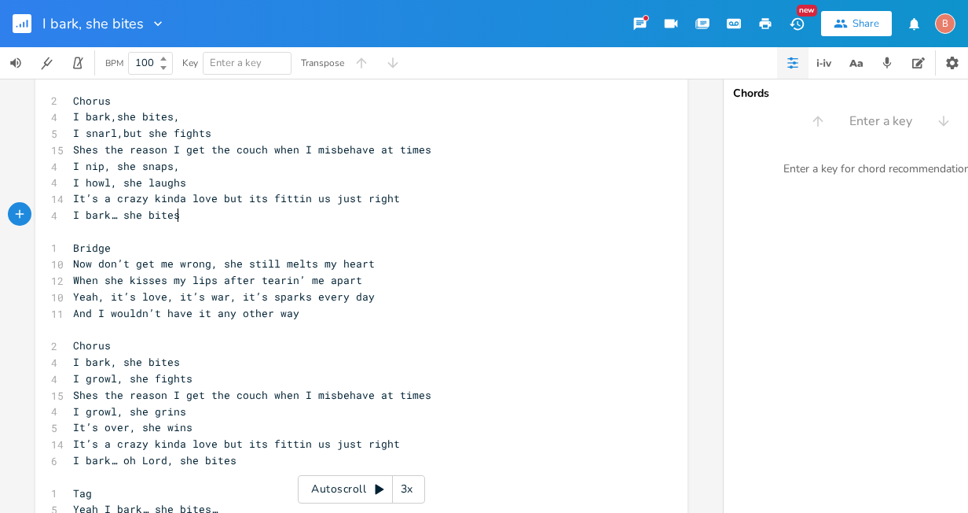
scroll to position [308, 0]
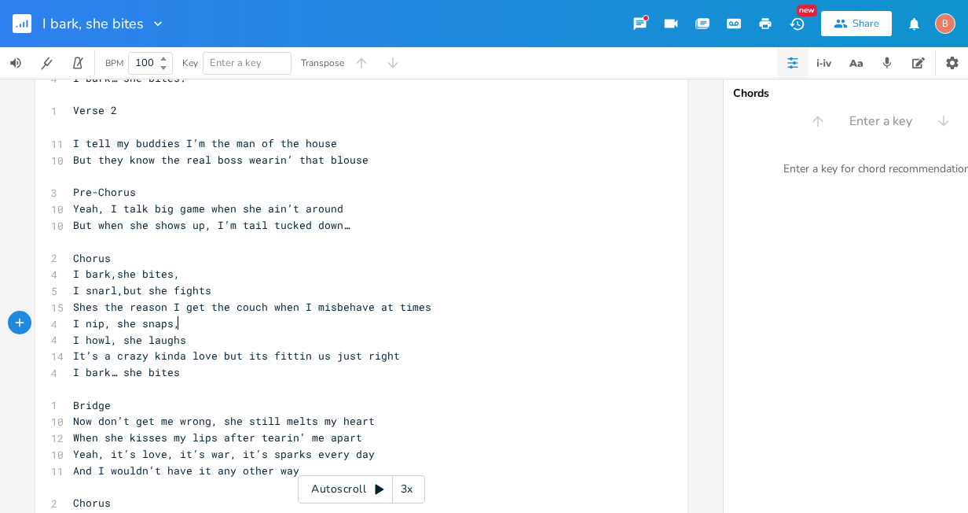
click at [171, 326] on span "I nip, she snaps," at bounding box center [126, 323] width 107 height 14
click at [170, 275] on span "I bark,she bites," at bounding box center [126, 273] width 107 height 14
click at [343, 223] on pre "But when she shows up, I’m tail tucked down…" at bounding box center [354, 225] width 568 height 17
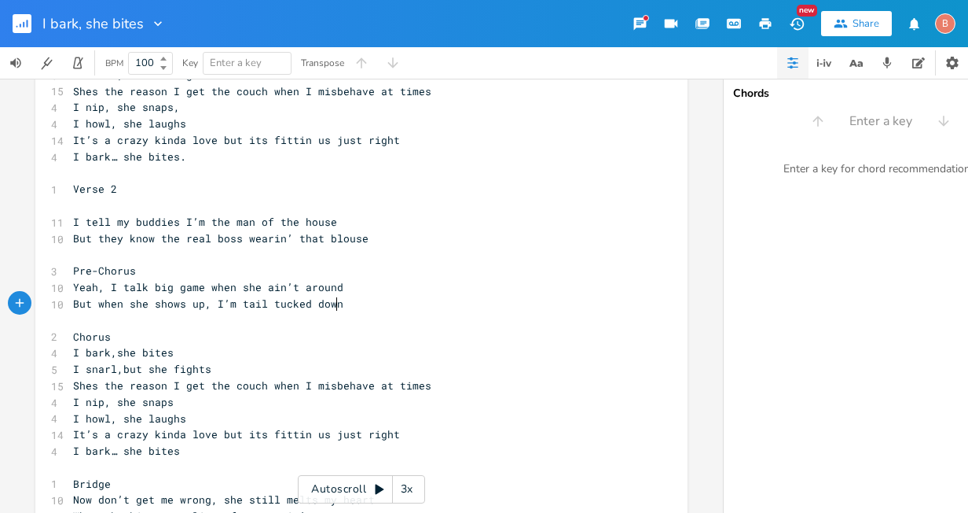
scroll to position [72, 0]
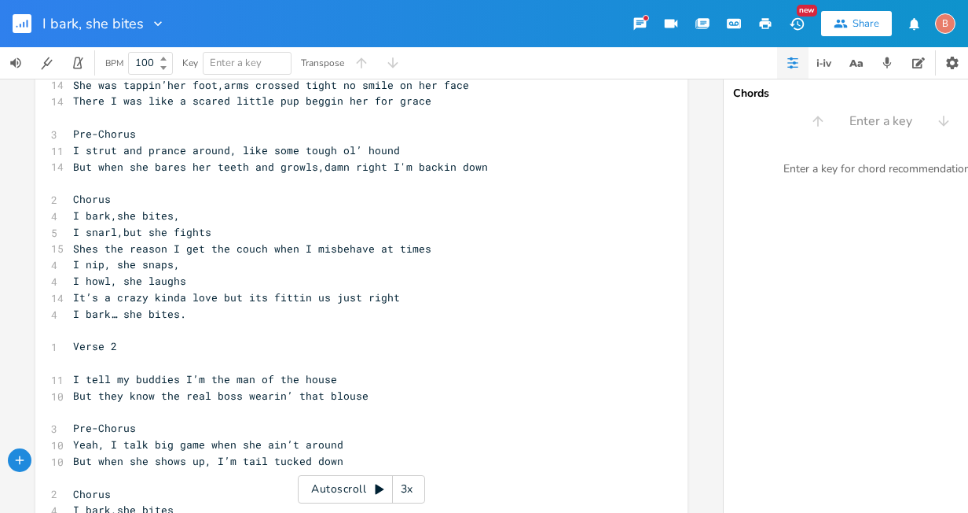
click at [182, 319] on pre "I bark… she bites." at bounding box center [354, 314] width 568 height 17
click at [172, 268] on pre "I nip, she snaps," at bounding box center [354, 264] width 568 height 17
click at [174, 218] on pre "I bark,she bites," at bounding box center [354, 216] width 568 height 17
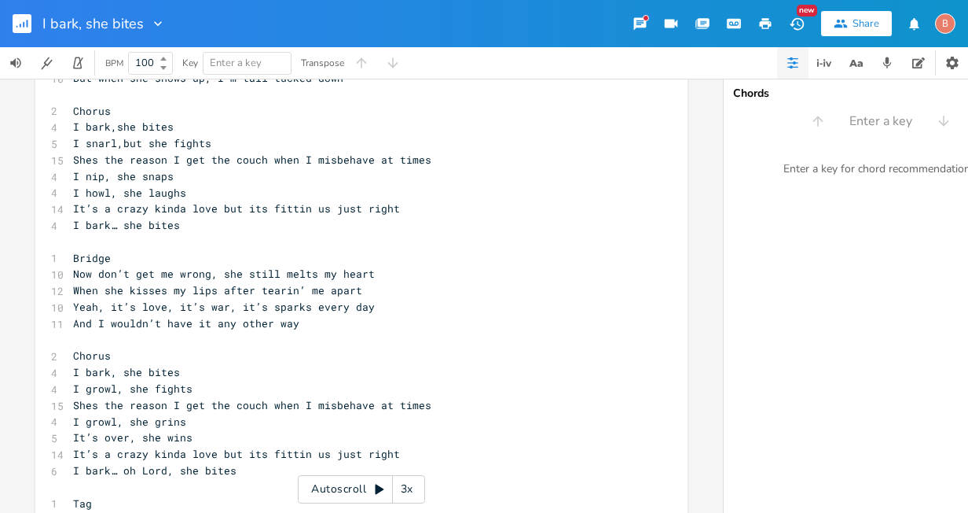
scroll to position [472, 0]
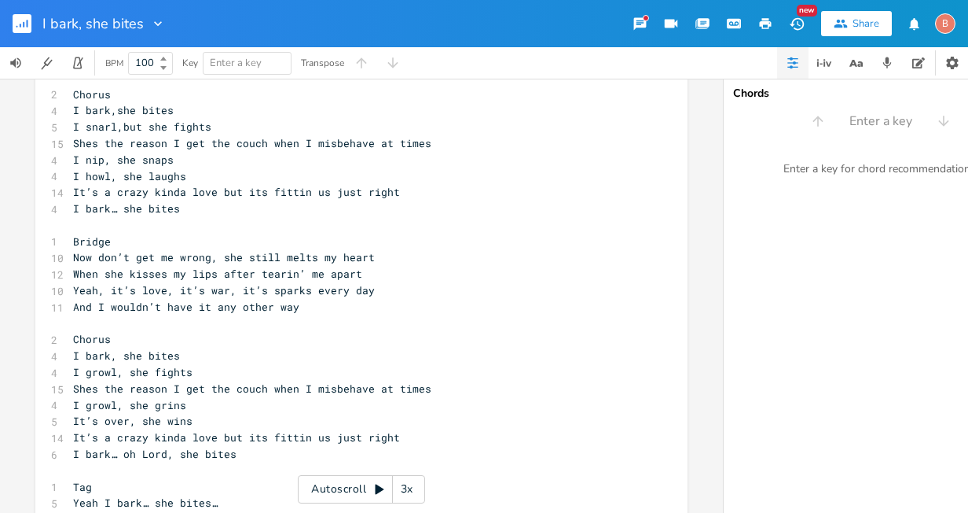
click at [114, 210] on span "I bark… she bites" at bounding box center [126, 208] width 107 height 14
type textarea ","
click at [116, 213] on span "I bark, she bites" at bounding box center [126, 208] width 107 height 14
click at [135, 424] on span "It’s over, she wins" at bounding box center [132, 420] width 119 height 14
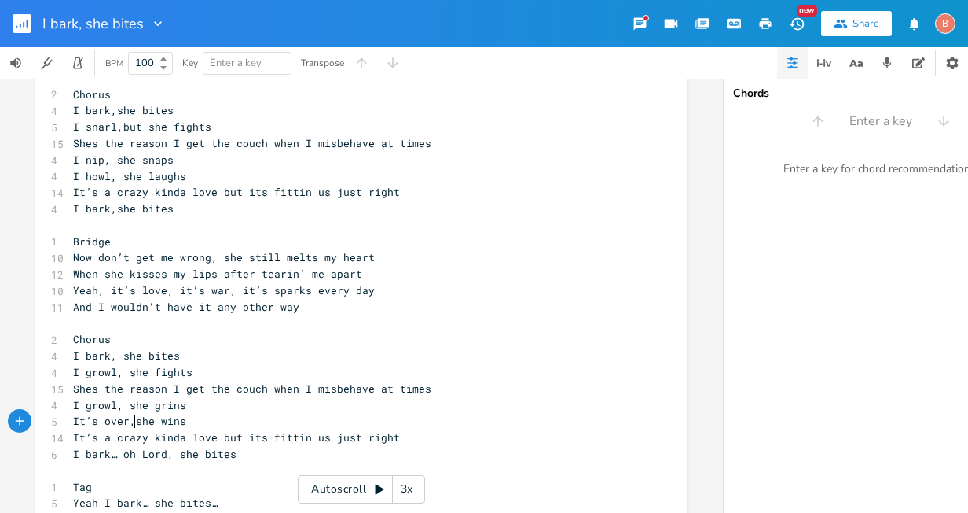
click at [124, 406] on span "I growl, she grins" at bounding box center [129, 405] width 113 height 14
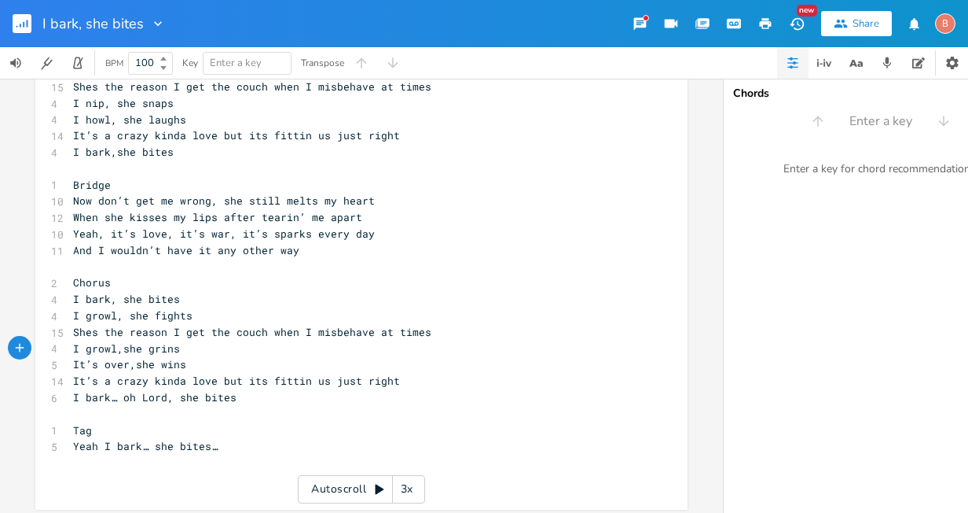
scroll to position [544, 0]
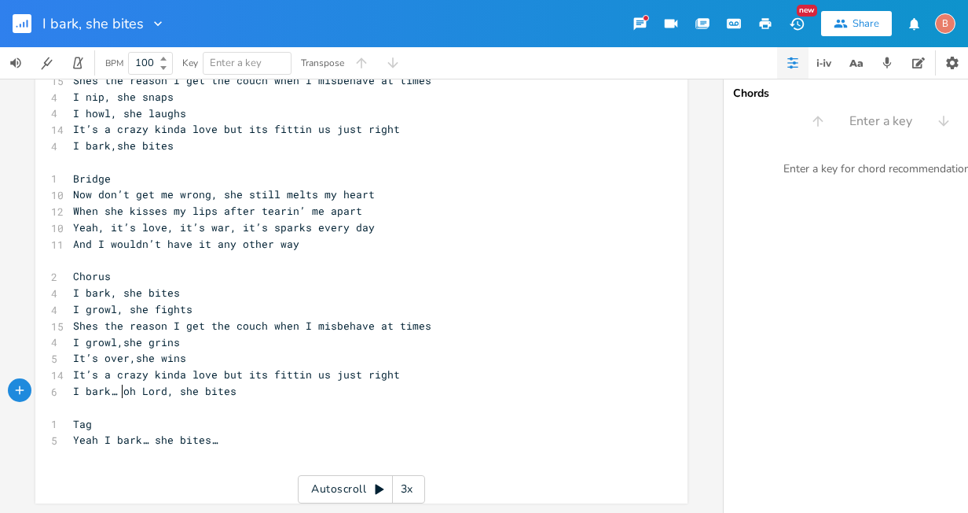
click at [118, 387] on span "I bark… oh Lord, she bites" at bounding box center [155, 391] width 164 height 14
type textarea ","
click at [173, 384] on span "I bark, oh Lord, she bites" at bounding box center [155, 391] width 164 height 14
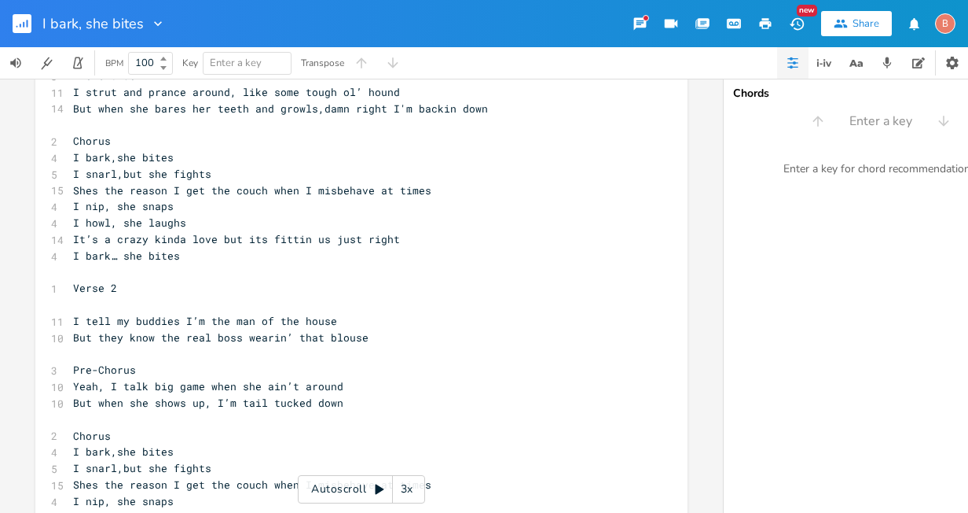
scroll to position [0, 0]
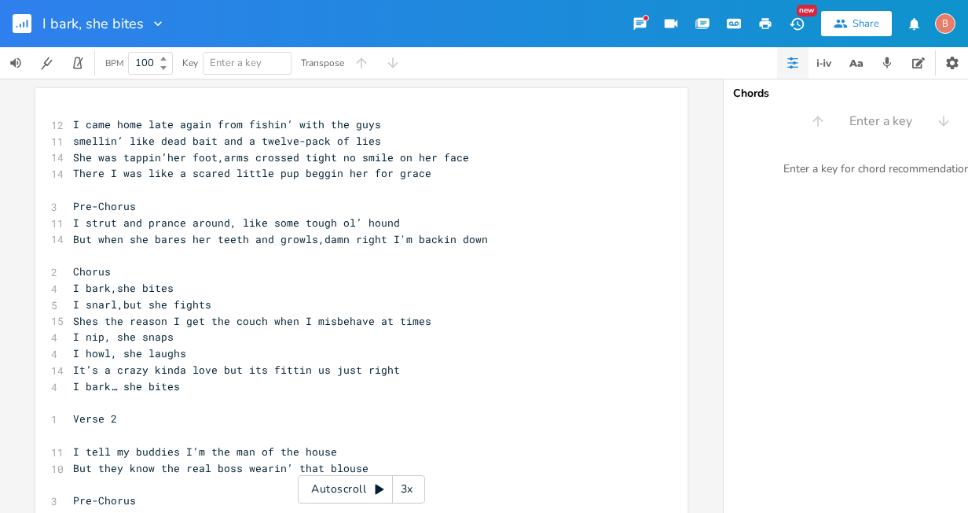
click at [160, 160] on span "She was tappin’her foot,arms crossed tight no smile on her face" at bounding box center [271, 157] width 396 height 14
click at [352, 223] on span "I strut and prance around, like some tough ol’ hound" at bounding box center [236, 222] width 327 height 14
type textarea "d"
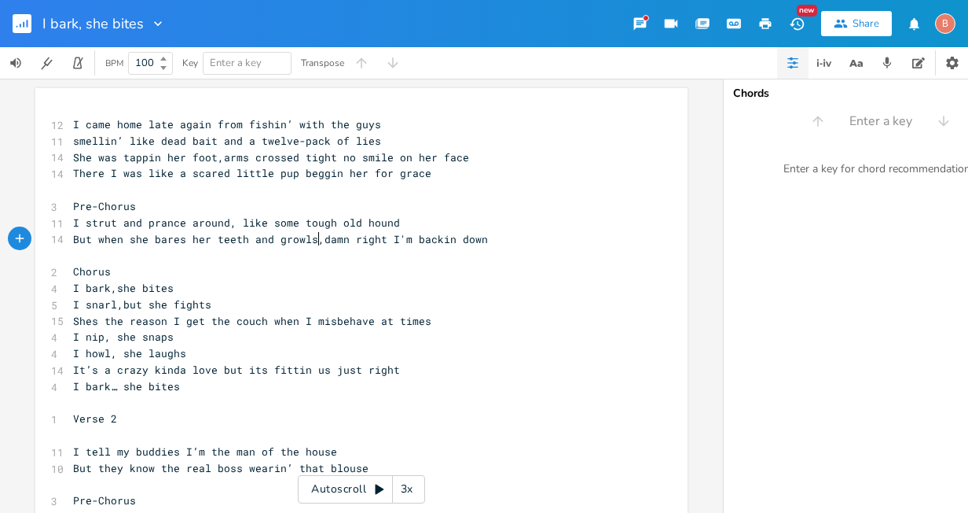
click at [314, 239] on span "But when she bares her teeth and growls,damn right I'm backin down" at bounding box center [280, 239] width 415 height 14
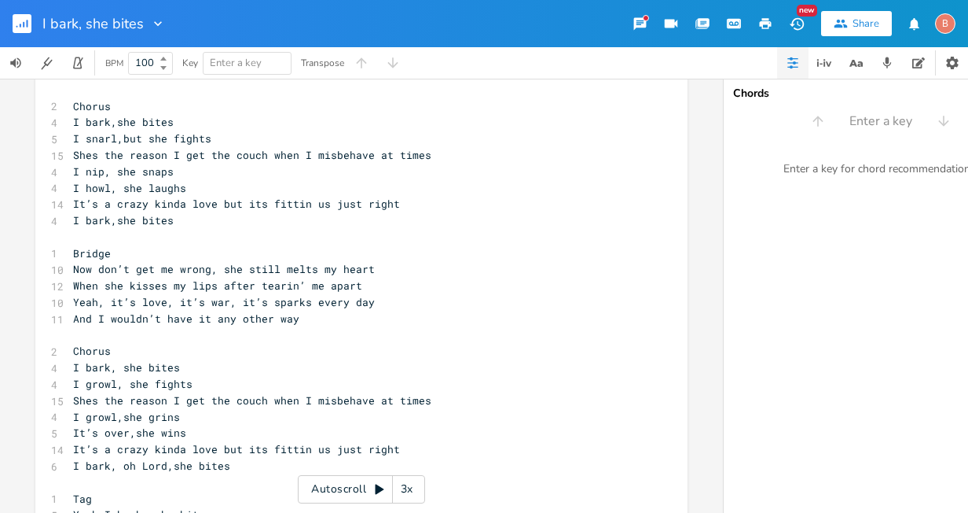
scroll to position [387, 0]
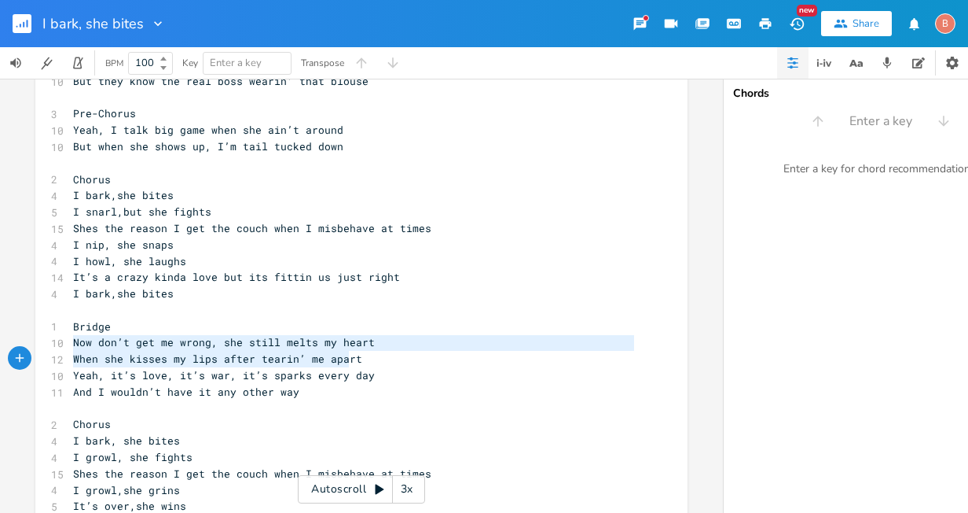
type textarea "Now don’t get me wrong, she still melts my heart When she kisses my lips after …"
drag, startPoint x: 68, startPoint y: 346, endPoint x: 356, endPoint y: 361, distance: 288.1
click at [356, 361] on div "12 I came home late again from fishin’ with the guys 11 smellin’ like dead bait…" at bounding box center [354, 179] width 568 height 899
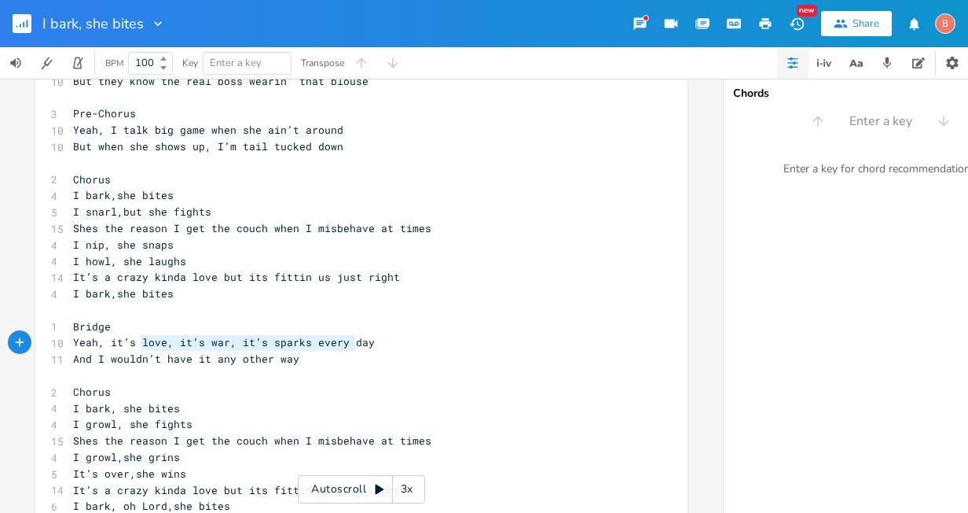
type textarea "love, it’s war, it’s sparks every day"
drag, startPoint x: 137, startPoint y: 342, endPoint x: 376, endPoint y: 343, distance: 239.0
click at [376, 343] on pre "Yeah, it’s love, it’s war, it’s sparks every day" at bounding box center [354, 342] width 568 height 17
type textarea "raw animal attraction,the way natures meant to be"
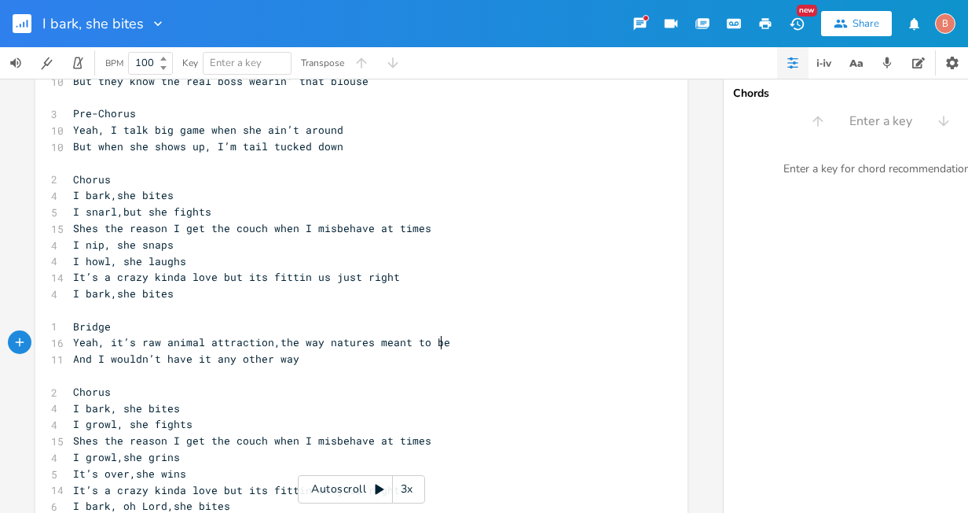
scroll to position [0, 236]
click at [296, 360] on pre "And I wouldn’t have it any other way" at bounding box center [354, 359] width 568 height 17
type textarea "We just seem to disagree is the leader her or me"
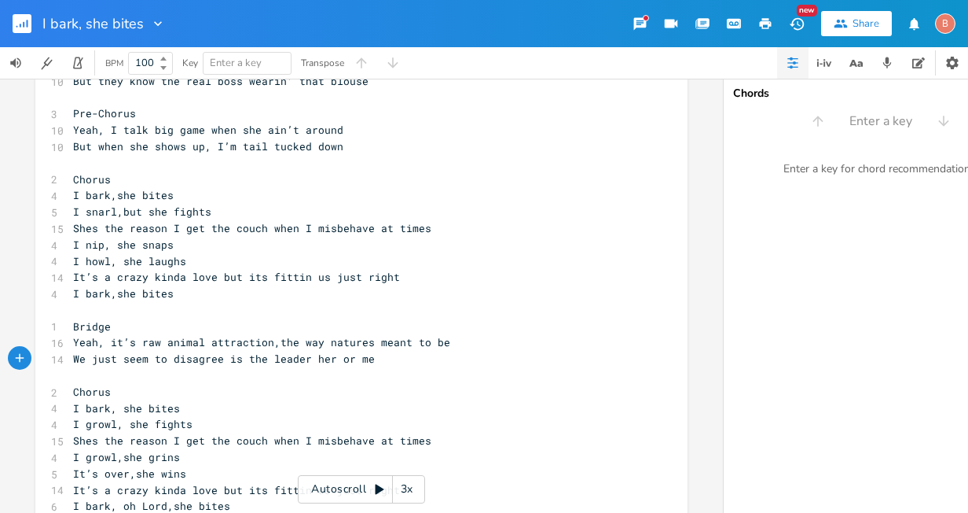
click at [215, 360] on span "We just seem to disagree is the leader her or me" at bounding box center [224, 358] width 302 height 14
click at [158, 361] on span "We just seem to disagree is the leader her or me" at bounding box center [224, 358] width 302 height 14
type textarea "Sometimes we just cant seem"
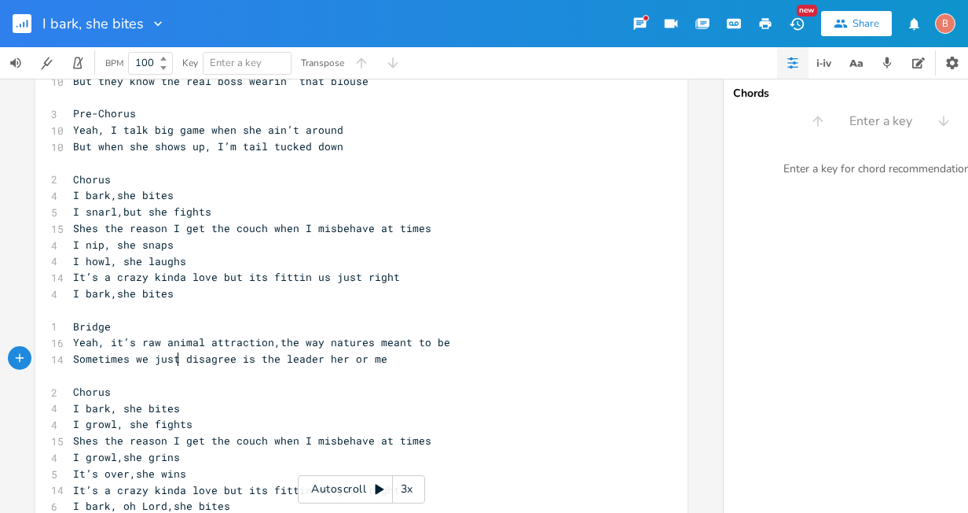
click at [229, 361] on span "Sometimes we just disagree is the leader her or me" at bounding box center [230, 358] width 314 height 14
type textarea "don't see eye to eye,"
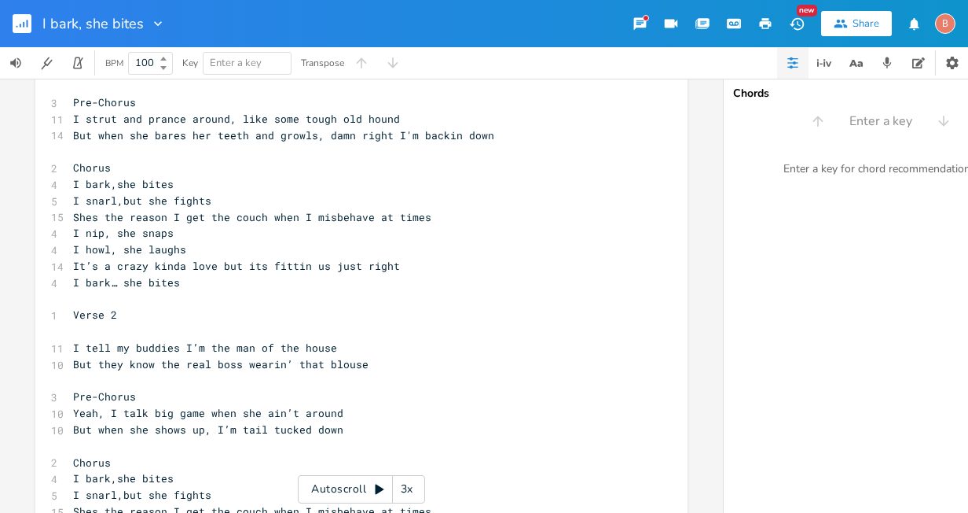
scroll to position [118, 0]
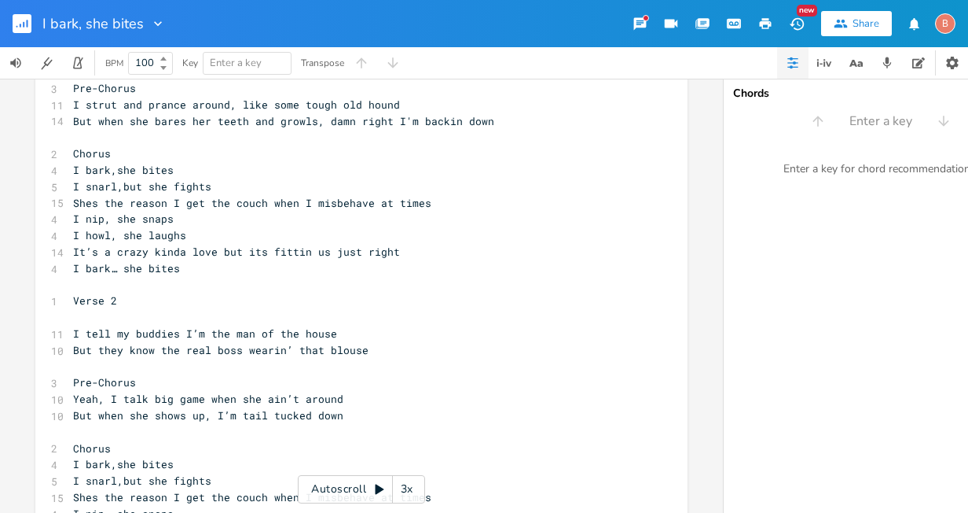
click at [70, 314] on pre "​" at bounding box center [354, 317] width 568 height 17
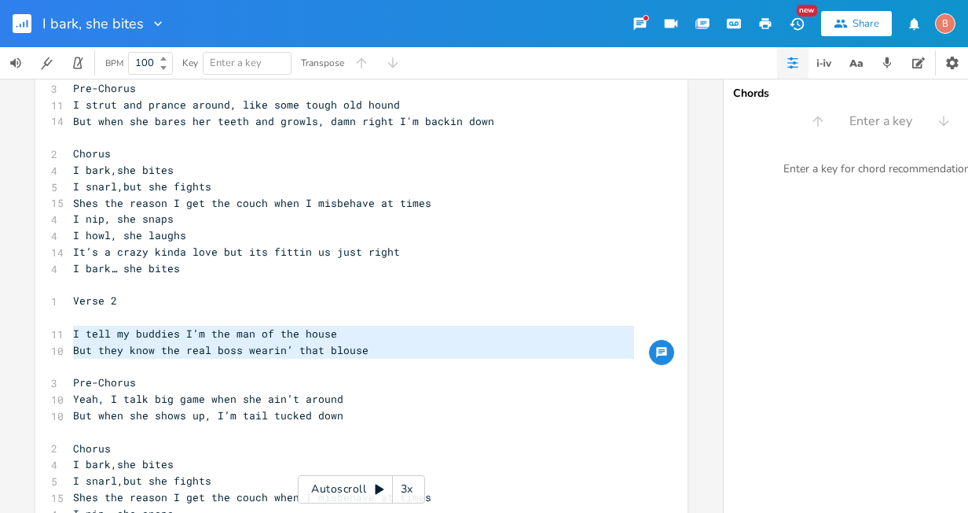
drag, startPoint x: 68, startPoint y: 338, endPoint x: 325, endPoint y: 364, distance: 258.3
click at [325, 364] on div "12 I came home late again from fishin’ with the guys 11 smellin’ like dead bait…" at bounding box center [354, 431] width 568 height 866
type textarea "​I tell my buddies I’m the man of the house But they know the real boss wearin’…"
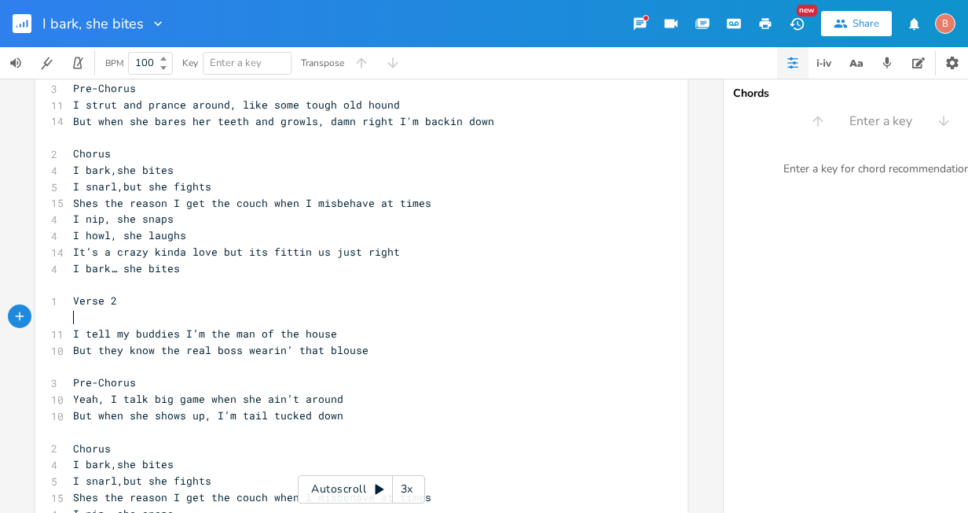
click at [73, 313] on pre "​" at bounding box center [354, 317] width 568 height 17
type textarea "​"
paste textarea
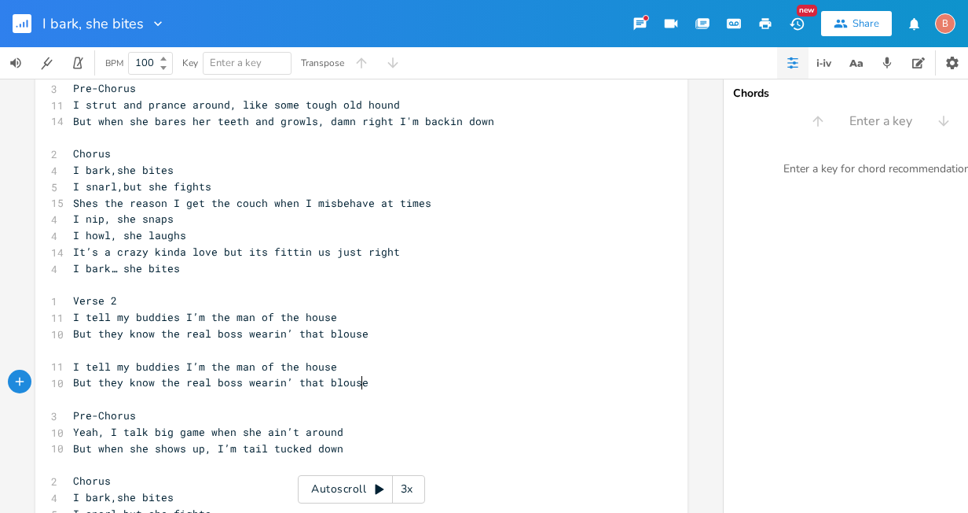
click at [354, 380] on span "But they know the real boss wearin’ that blouse" at bounding box center [221, 382] width 296 height 14
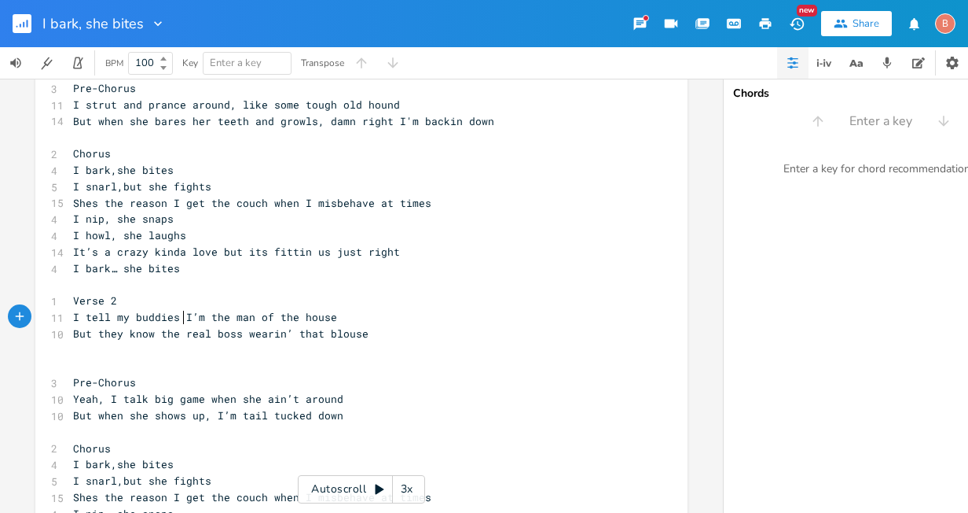
click at [176, 317] on span "I tell my buddies I’m the man of the house" at bounding box center [205, 317] width 264 height 14
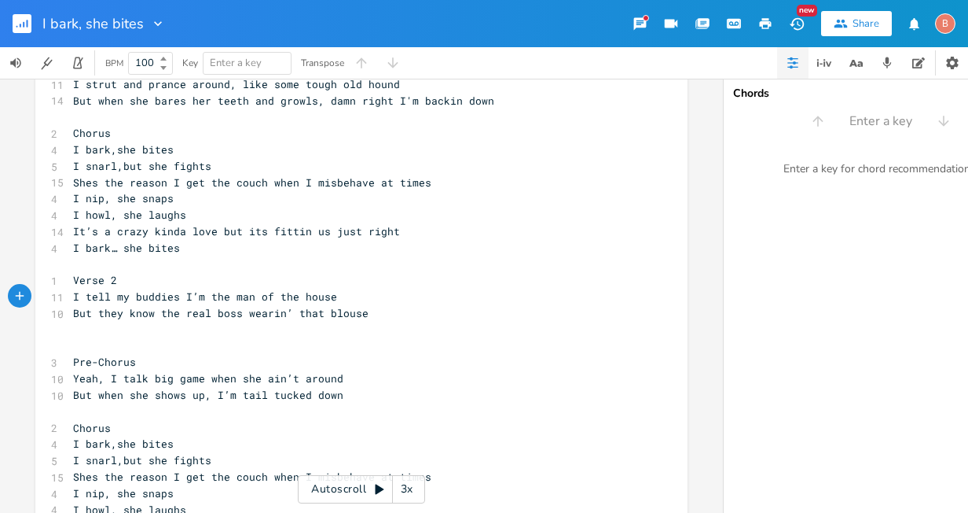
scroll to position [157, 0]
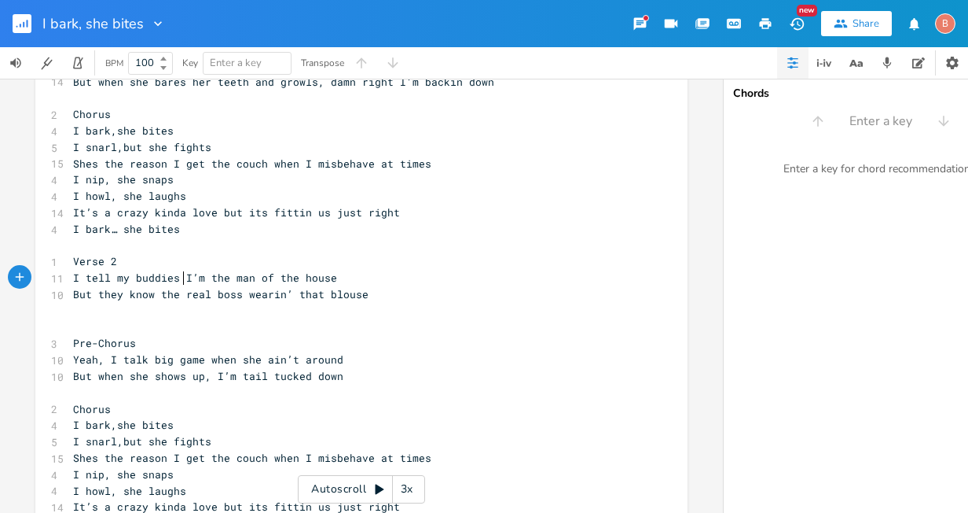
click at [175, 278] on span "I tell my buddies I’m the man of the house" at bounding box center [205, 277] width 264 height 14
type textarea ","
click at [179, 297] on span "But they know the real boss wearin’ that blouse" at bounding box center [221, 294] width 296 height 14
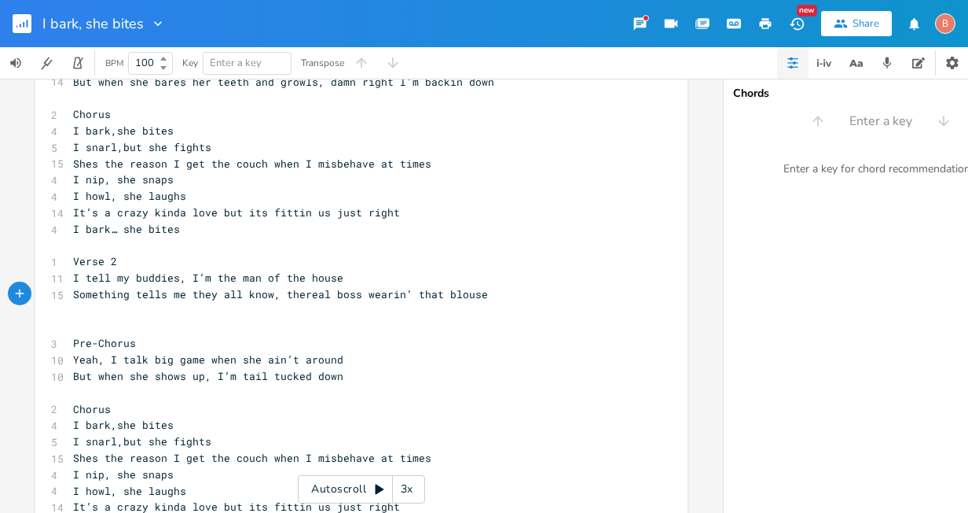
type textarea "Something tells me they all know, the"
click at [439, 295] on span "Something tells me they all know, the real boss wearin’ that blouse" at bounding box center [283, 294] width 421 height 14
type textarea "s a"
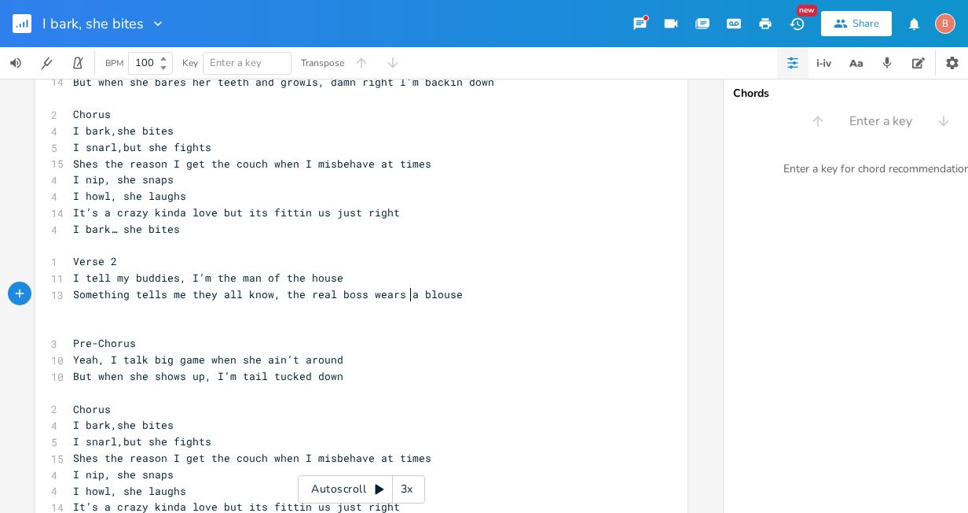
scroll to position [0, 13]
click at [70, 310] on pre "​" at bounding box center [354, 311] width 568 height 17
click at [183, 276] on span "I tell my buddies, I’m the man of the house" at bounding box center [208, 277] width 270 height 14
click at [71, 309] on pre "​" at bounding box center [354, 311] width 568 height 17
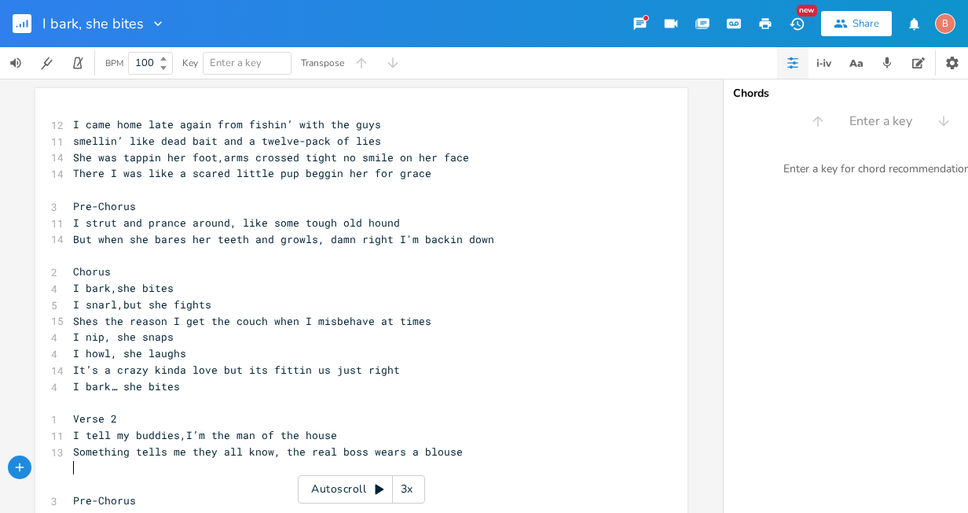
scroll to position [79, 0]
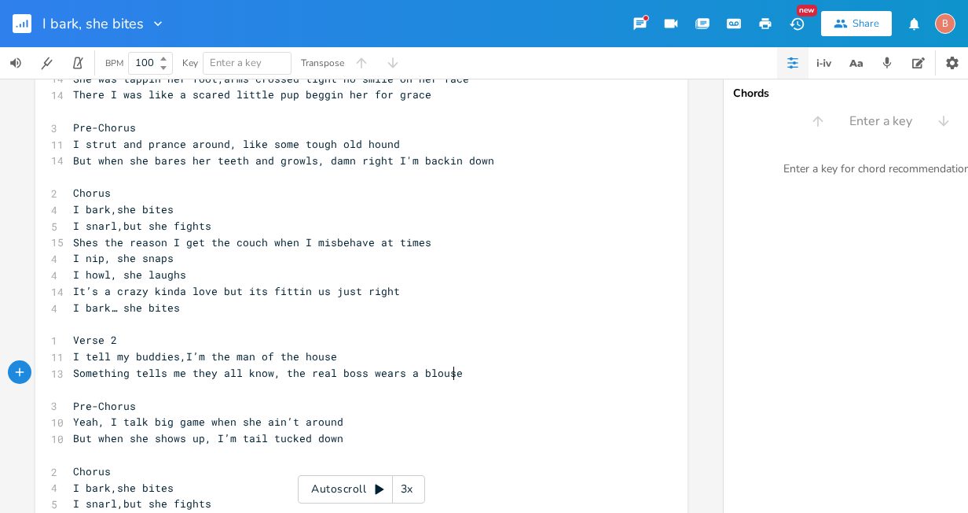
click at [116, 421] on span "Yeah, I talk big game when she ain’t around" at bounding box center [208, 421] width 270 height 14
type textarea "know i"
type textarea "I"
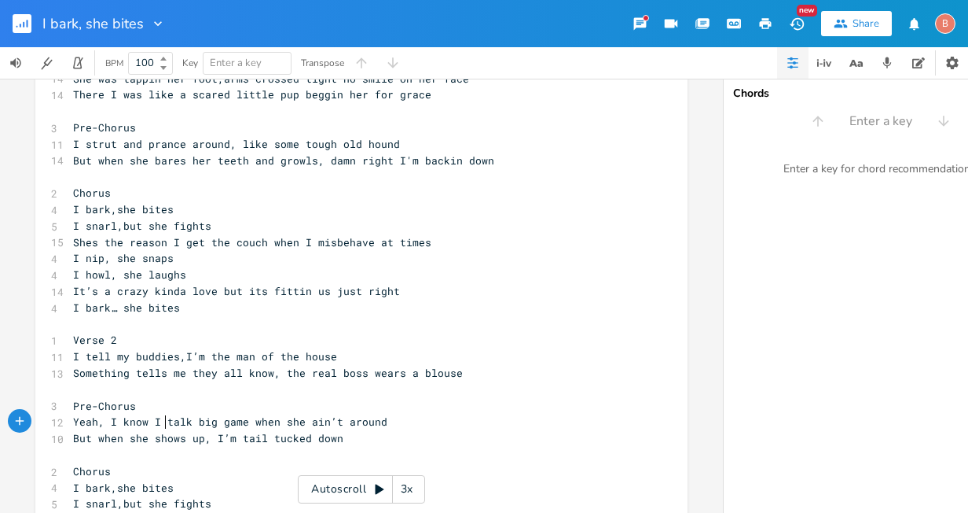
scroll to position [0, 7]
click at [189, 424] on span "Yeah, I know I talk big game when she ain’t around" at bounding box center [230, 421] width 314 height 14
type textarea "a"
click at [340, 443] on pre "But when she shows up, I’m tail tucked down" at bounding box center [354, 438] width 568 height 17
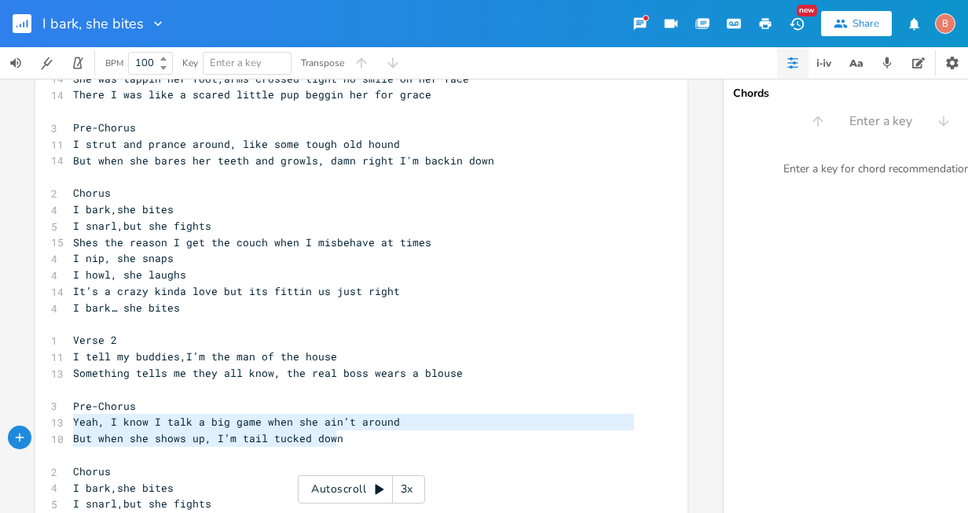
type textarea "Yeah, I know I talk a big game when she ain’t around But when she shows up, I’m…"
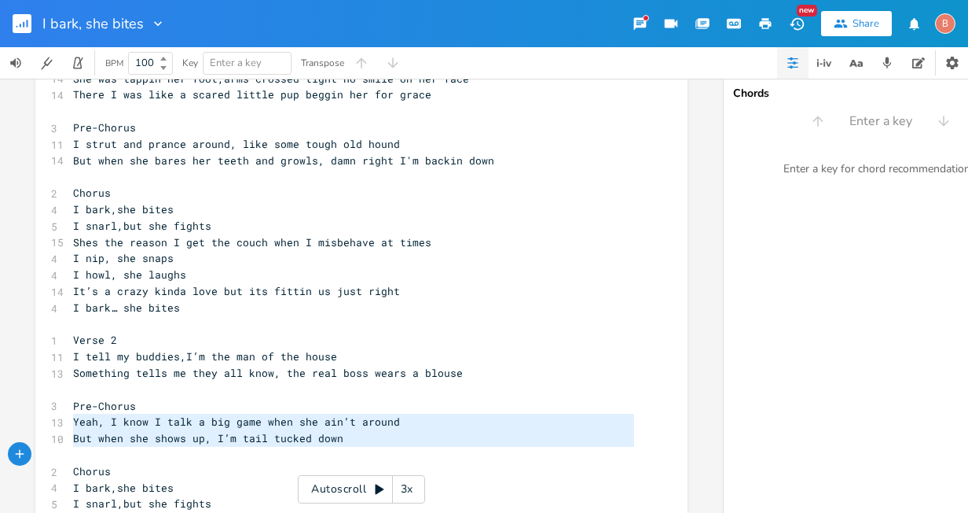
drag, startPoint x: 68, startPoint y: 427, endPoint x: 342, endPoint y: 448, distance: 275.2
click at [342, 448] on div "12 I came home late again from fishin’ with the guys 11 smellin’ like dead bait…" at bounding box center [354, 463] width 568 height 850
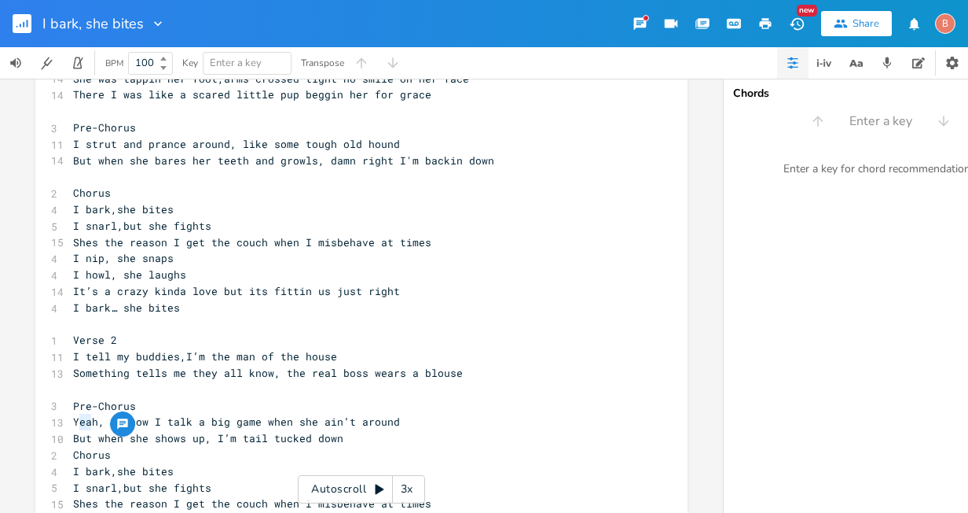
type textarea "e"
click at [79, 423] on span "Yeah, I know I talk a big game when she ain’t around" at bounding box center [236, 421] width 327 height 14
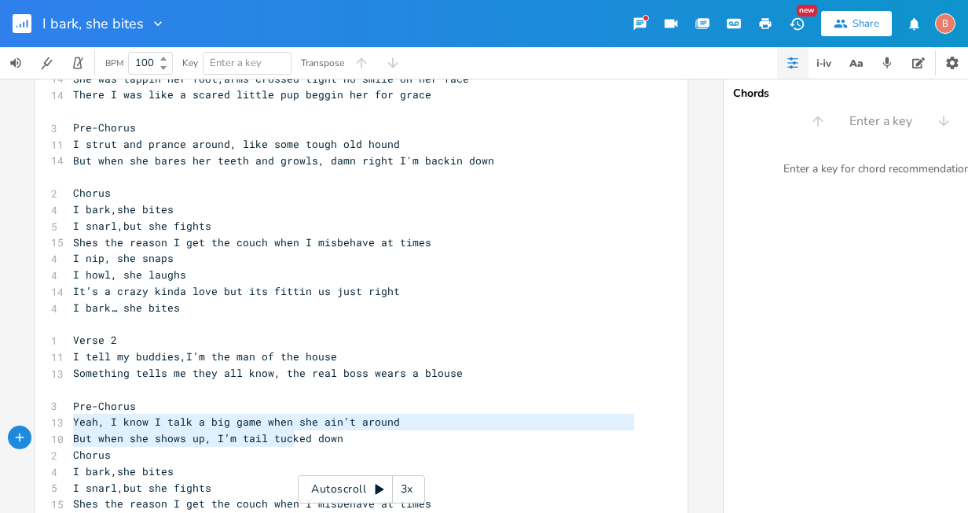
type textarea "Yeah, I know I talk a big game when she ain’t around But when she shows up, I’m…"
drag, startPoint x: 71, startPoint y: 420, endPoint x: 365, endPoint y: 440, distance: 294.7
click at [365, 440] on div "12 I came home late again from fishin’ with the guys 11 smellin’ like dead bait…" at bounding box center [354, 455] width 568 height 834
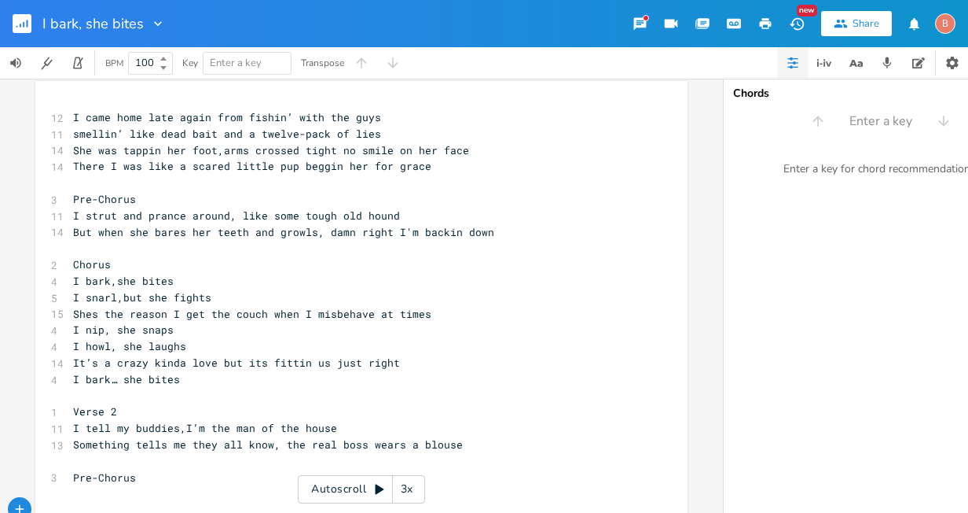
scroll to position [164, 0]
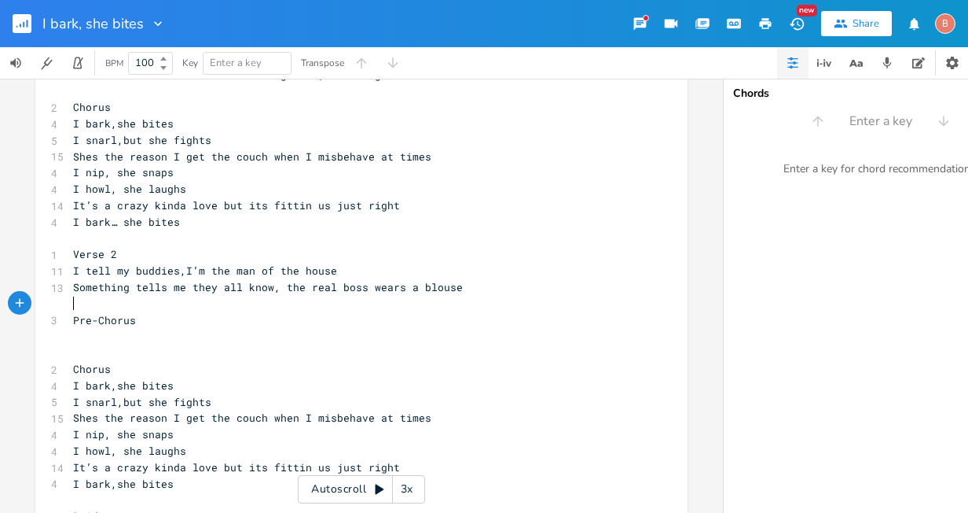
click at [70, 304] on pre "​" at bounding box center [354, 304] width 568 height 17
type textarea "​"
drag, startPoint x: 72, startPoint y: 303, endPoint x: 72, endPoint y: 335, distance: 32.2
click at [72, 335] on pre "​" at bounding box center [354, 336] width 568 height 17
type textarea "​"
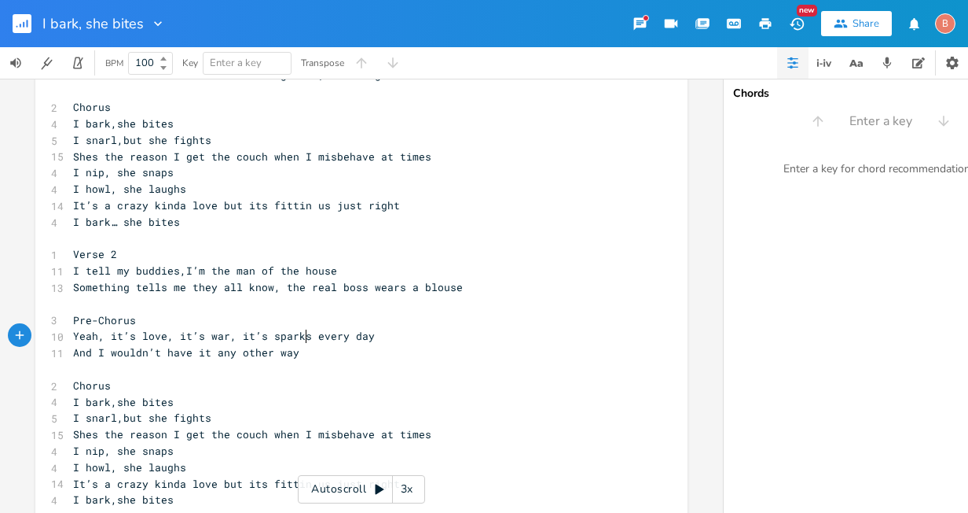
click at [299, 336] on span "Yeah, it’s love, it’s war, it’s sparks every day" at bounding box center [224, 336] width 302 height 14
click at [334, 340] on pre "Yeah, it’s love, it’s war, it’s every day" at bounding box center [354, 336] width 568 height 17
click at [297, 358] on pre "And I wouldn’t have it any other way" at bounding box center [354, 352] width 568 height 17
click at [262, 340] on span "Yeah, it’s love, it’s war, it’s" at bounding box center [170, 336] width 195 height 14
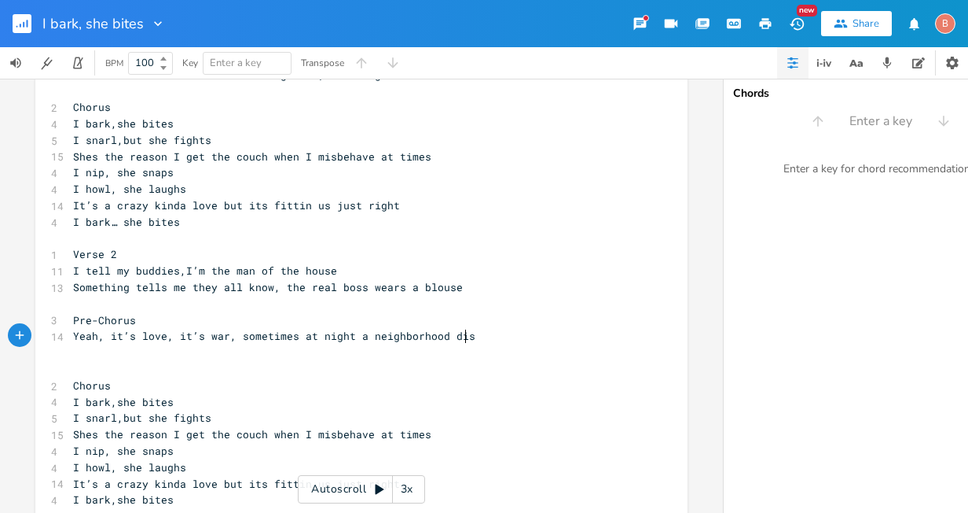
scroll to position [0, 184]
type textarea "sometimes at night a neighborhood distraction"
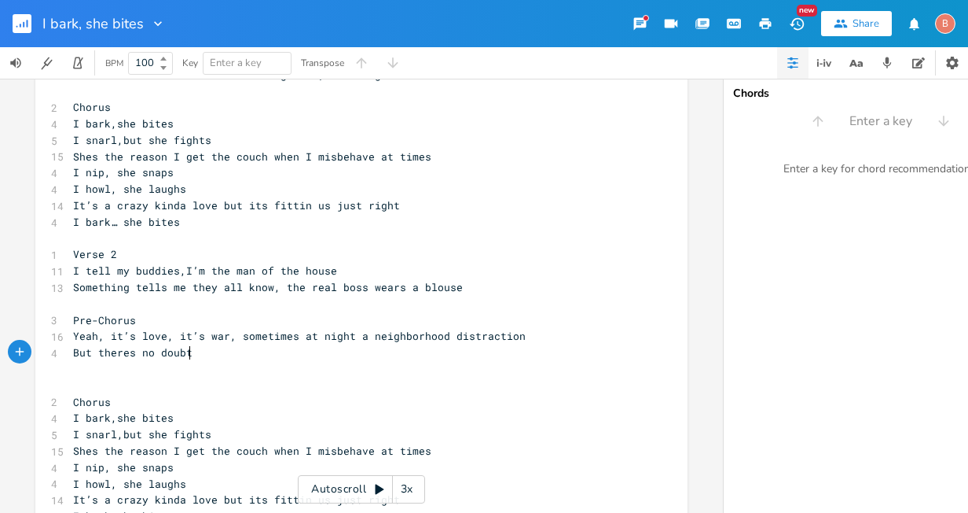
type textarea "But theres no doubt"
click at [81, 377] on pre "​" at bounding box center [354, 385] width 568 height 17
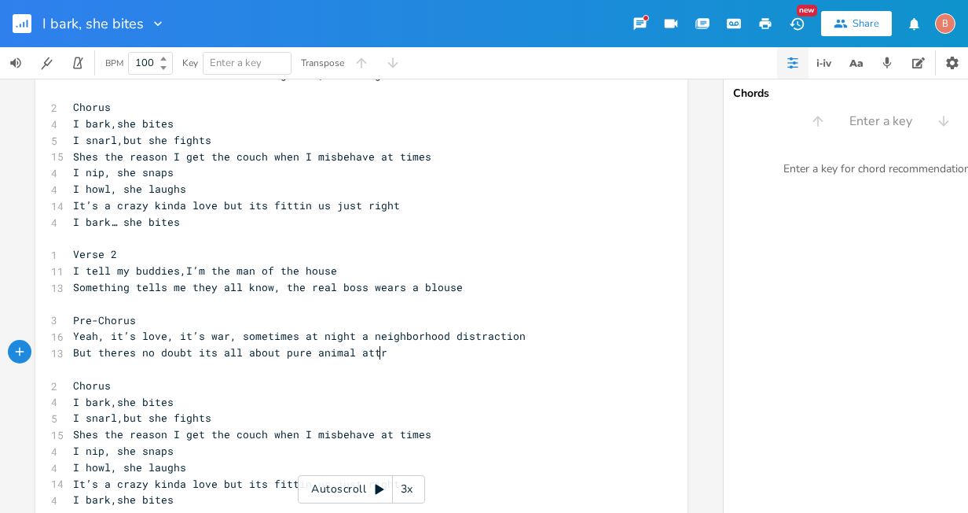
scroll to position [0, 132]
type textarea "its all about pure animal attraction"
click at [277, 356] on span "But theres no doubt its all about pure animal attraction" at bounding box center [249, 352] width 352 height 14
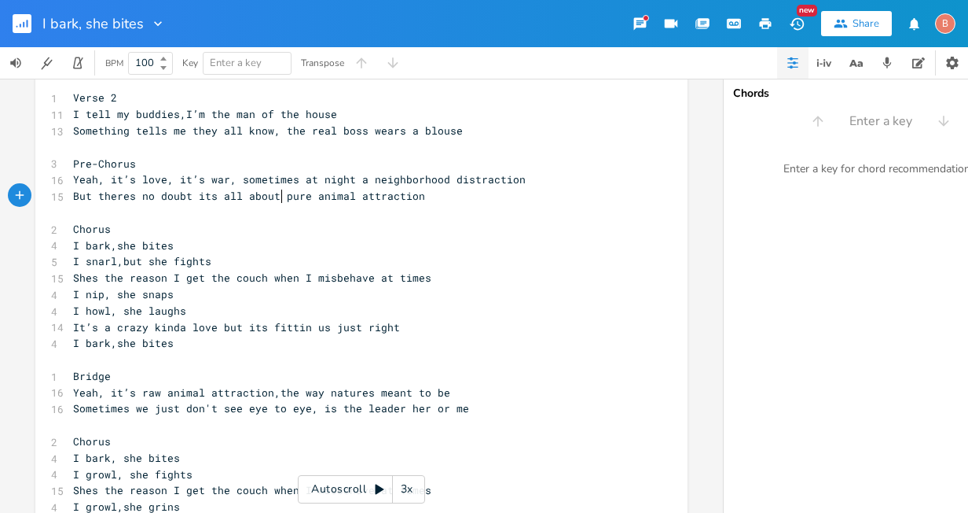
scroll to position [243, 0]
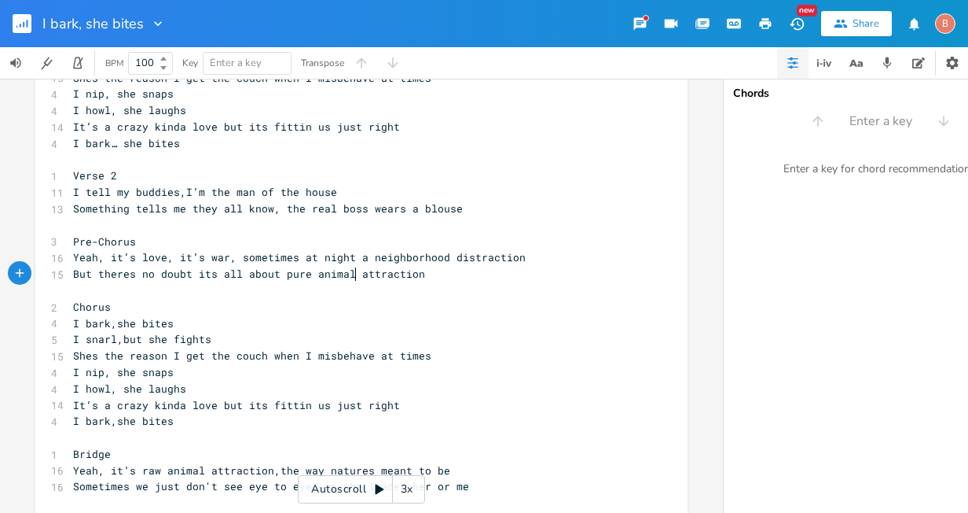
click at [351, 276] on span "But theres no doubt its all about pure animal attraction" at bounding box center [249, 273] width 352 height 14
type textarea "that wild side"
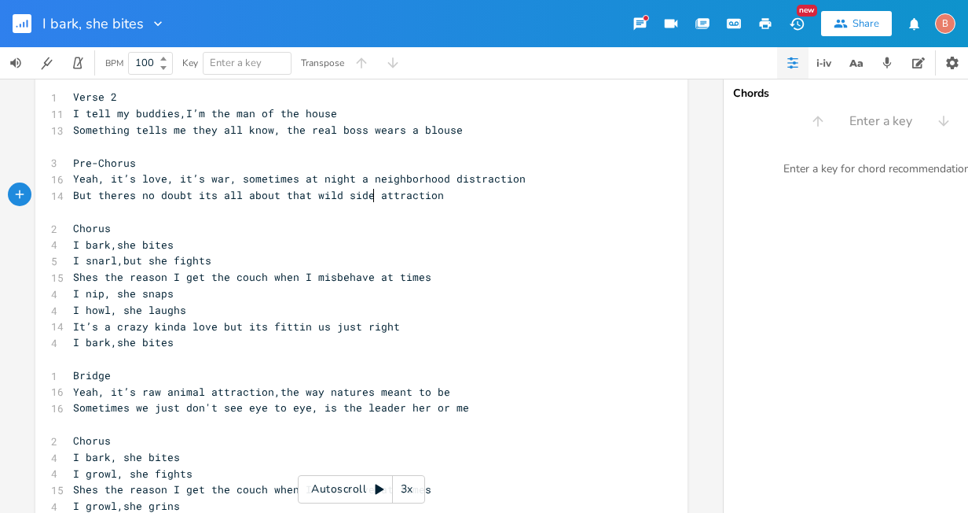
scroll to position [479, 0]
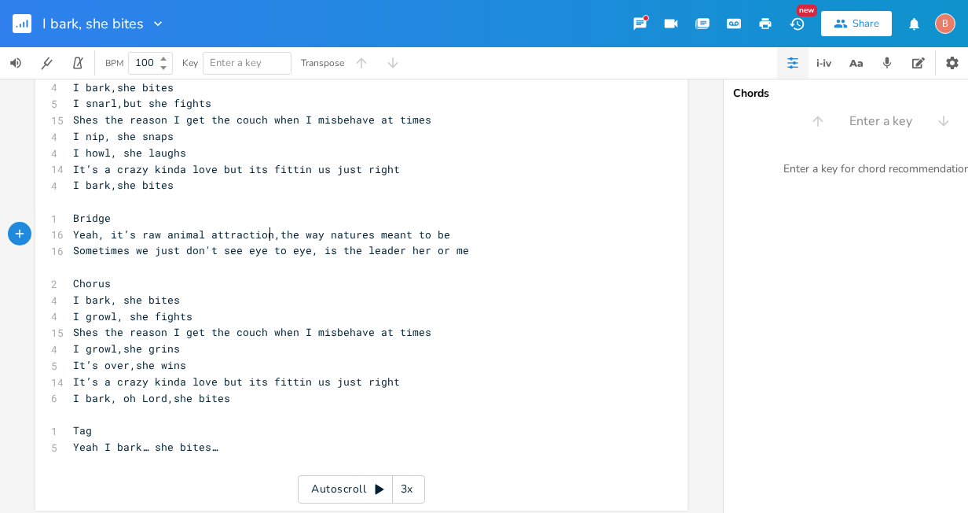
click at [266, 235] on span "Yeah, it’s raw animal attraction,the way natures meant to be" at bounding box center [261, 234] width 377 height 14
type textarea "and real"
click at [215, 234] on span "Yeah, it’s raw and real,the way natures meant to be" at bounding box center [233, 234] width 321 height 14
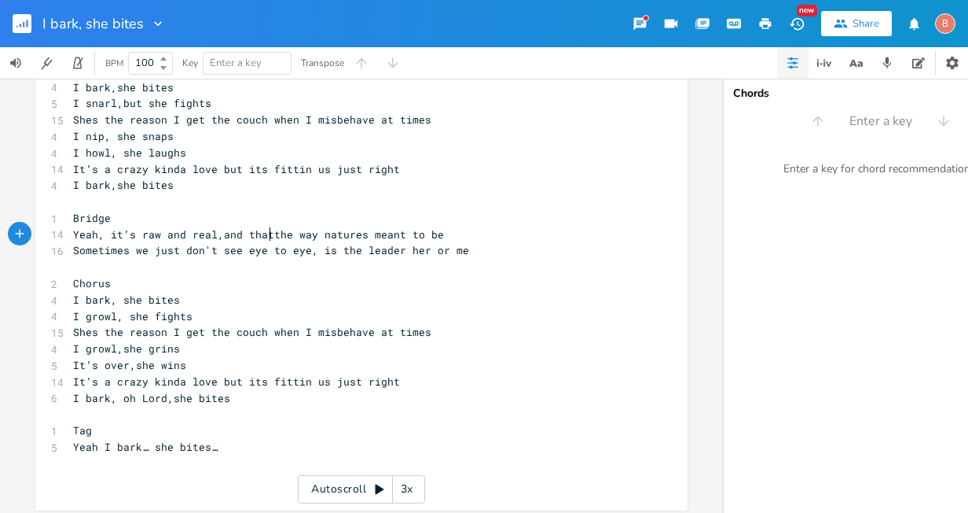
scroll to position [0, 43]
type textarea "and thats"
click at [320, 234] on span "Yeah, it’s raw and real,and thats the way natures meant to be" at bounding box center [265, 234] width 384 height 14
type textarea ","
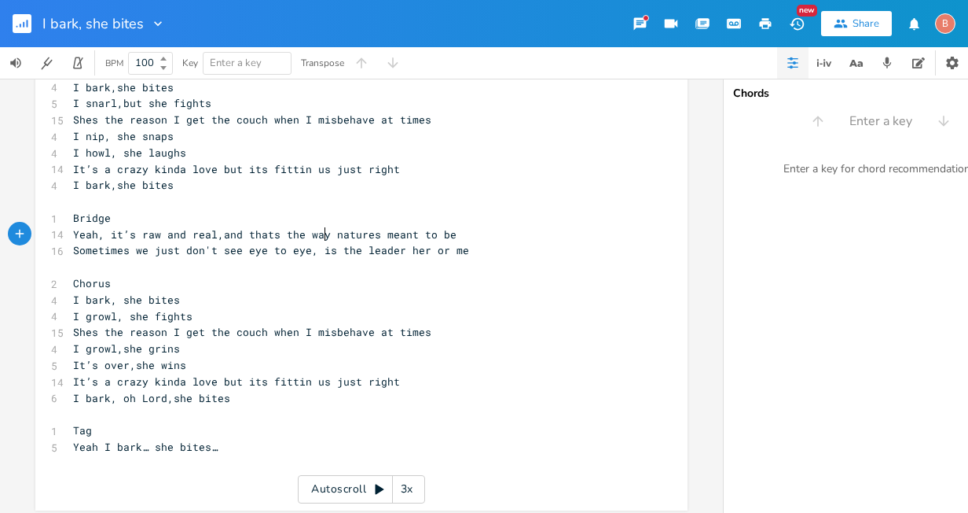
scroll to position [0, 2]
click at [171, 252] on span "Sometimes we just don't see eye to eye, is the leader her or me" at bounding box center [271, 250] width 396 height 14
click at [424, 252] on pre "Sometimes we don't see eye to eye, is the leader her or me" at bounding box center [354, 250] width 568 height 17
type textarea ", but underneath"
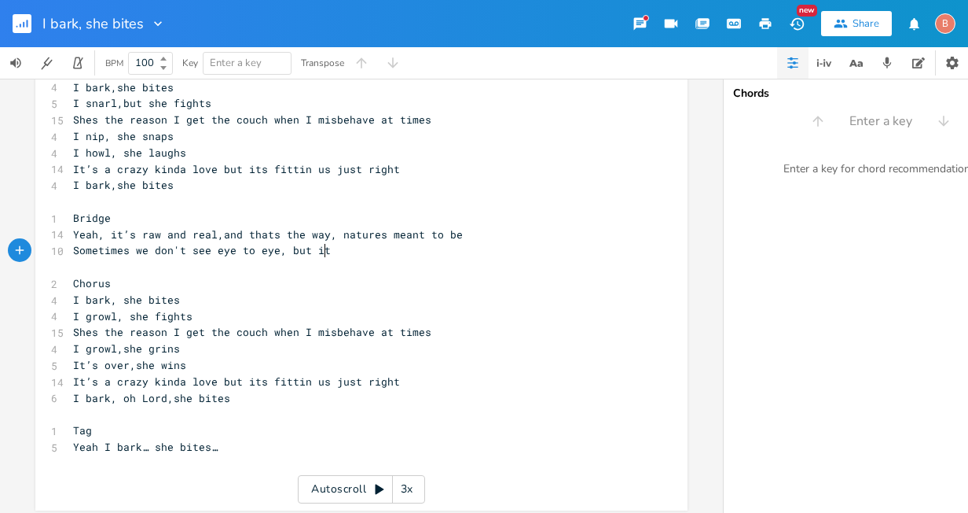
scroll to position [0, 26]
type textarea "but its just the beast"
type textarea "way we need"
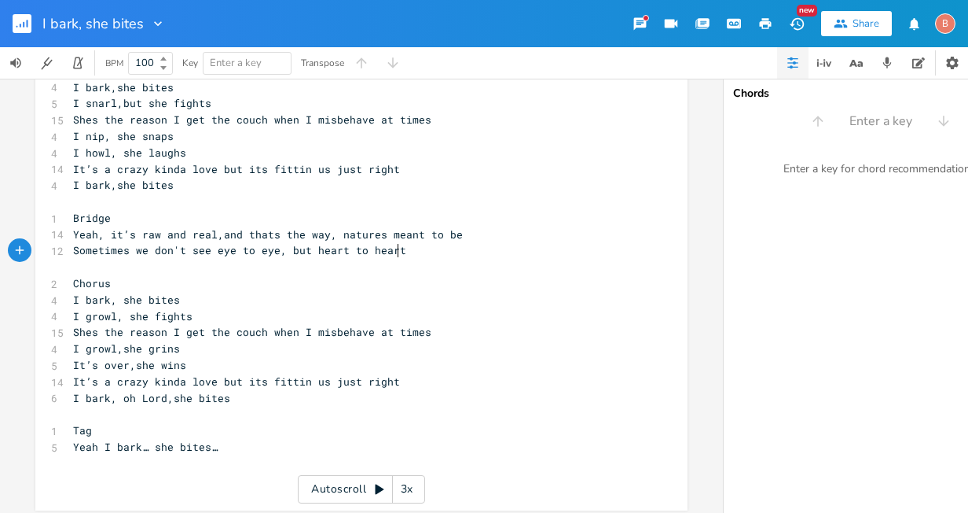
type textarea "heart to heart"
click at [306, 251] on span "Sometimes we don't see eye to eye, but heart to heart" at bounding box center [239, 250] width 333 height 14
type textarea "shes"
drag, startPoint x: 425, startPoint y: 251, endPoint x: 435, endPoint y: 250, distance: 10.2
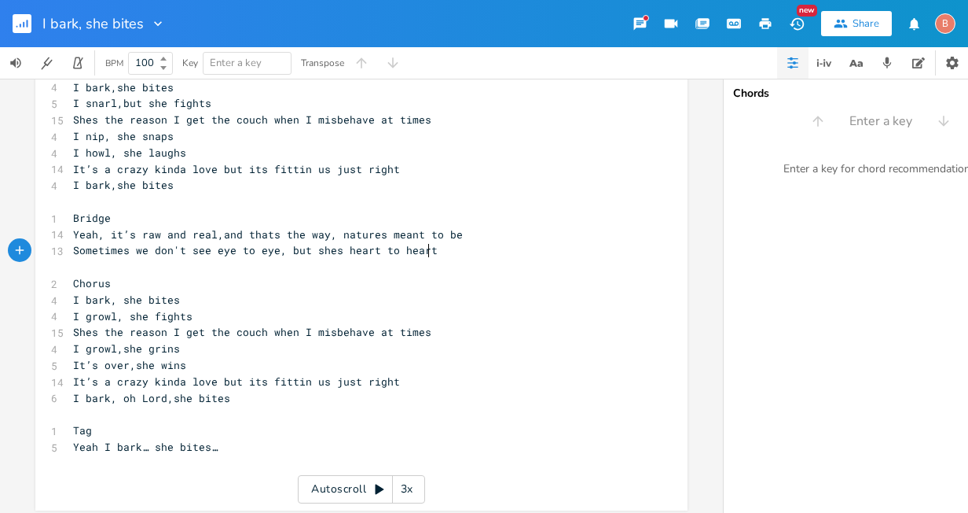
click at [426, 251] on pre "Sometimes we don't see eye to eye, but shes heart to heart" at bounding box center [354, 250] width 568 height 17
type textarea "with me"
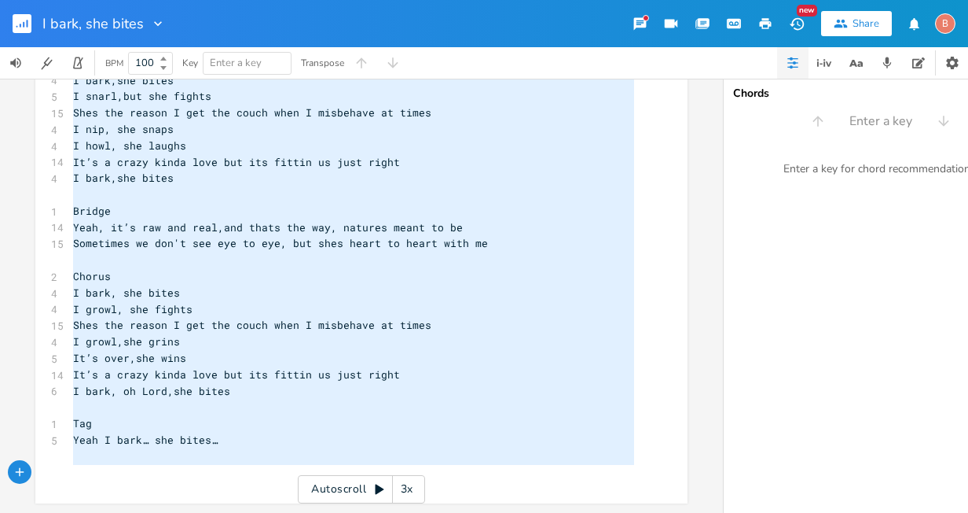
scroll to position [0, 0]
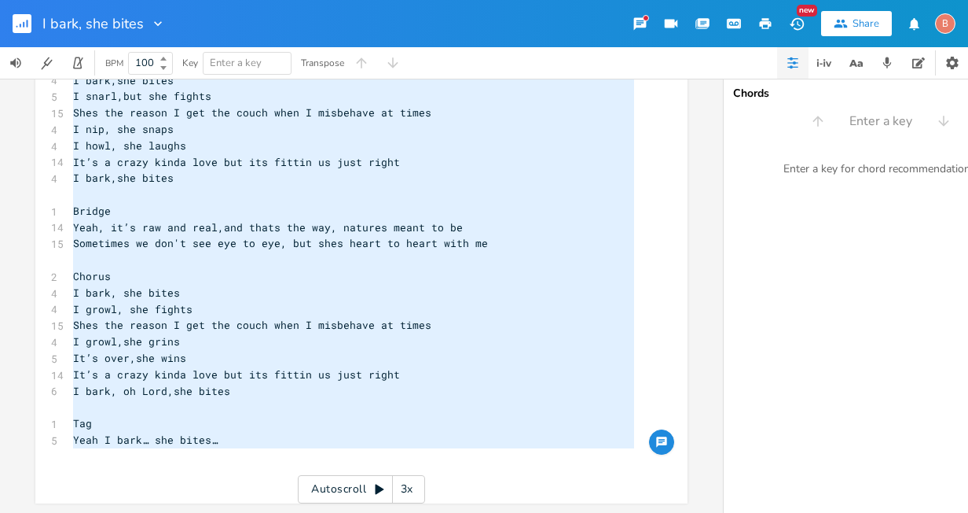
drag, startPoint x: 67, startPoint y: 126, endPoint x: 449, endPoint y: 455, distance: 504.4
click at [449, 455] on div "12 I came home late again from fishin’ with the guys 11 smellin’ like dead bait…" at bounding box center [354, 56] width 568 height 850
type textarea "L ipsu dolo sita conse adip elitse’ doei tem inci utlabor’ etdo magn aliq eni a…"
